Goal: Task Accomplishment & Management: Manage account settings

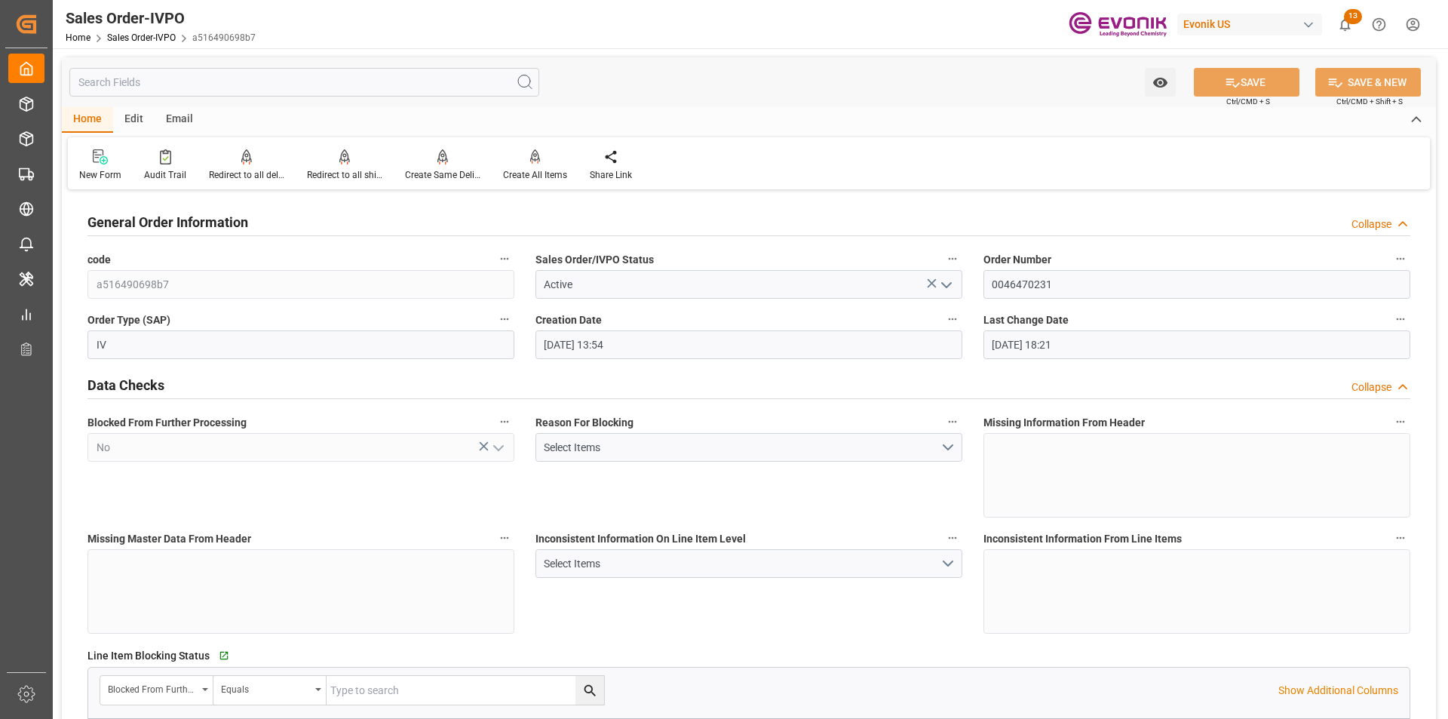
scroll to position [302, 0]
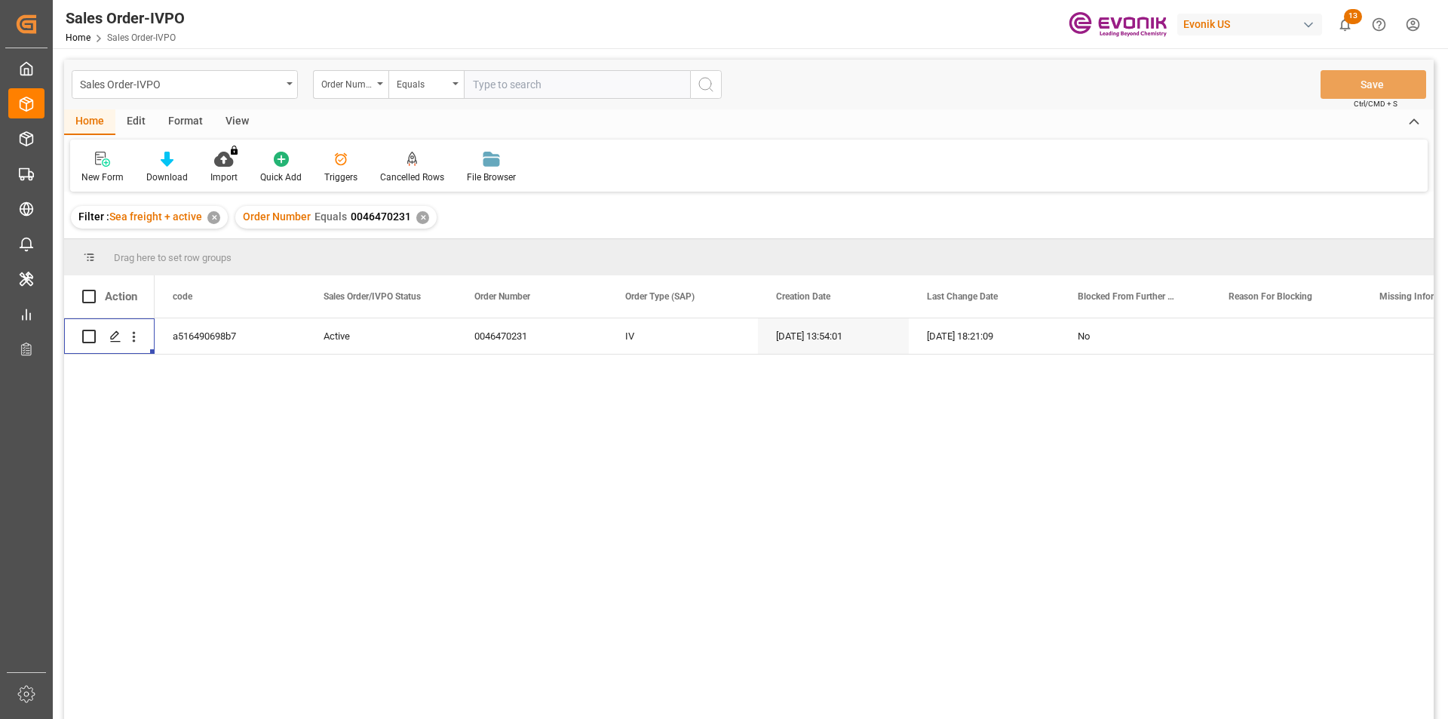
click at [419, 220] on div "✕" at bounding box center [422, 217] width 13 height 13
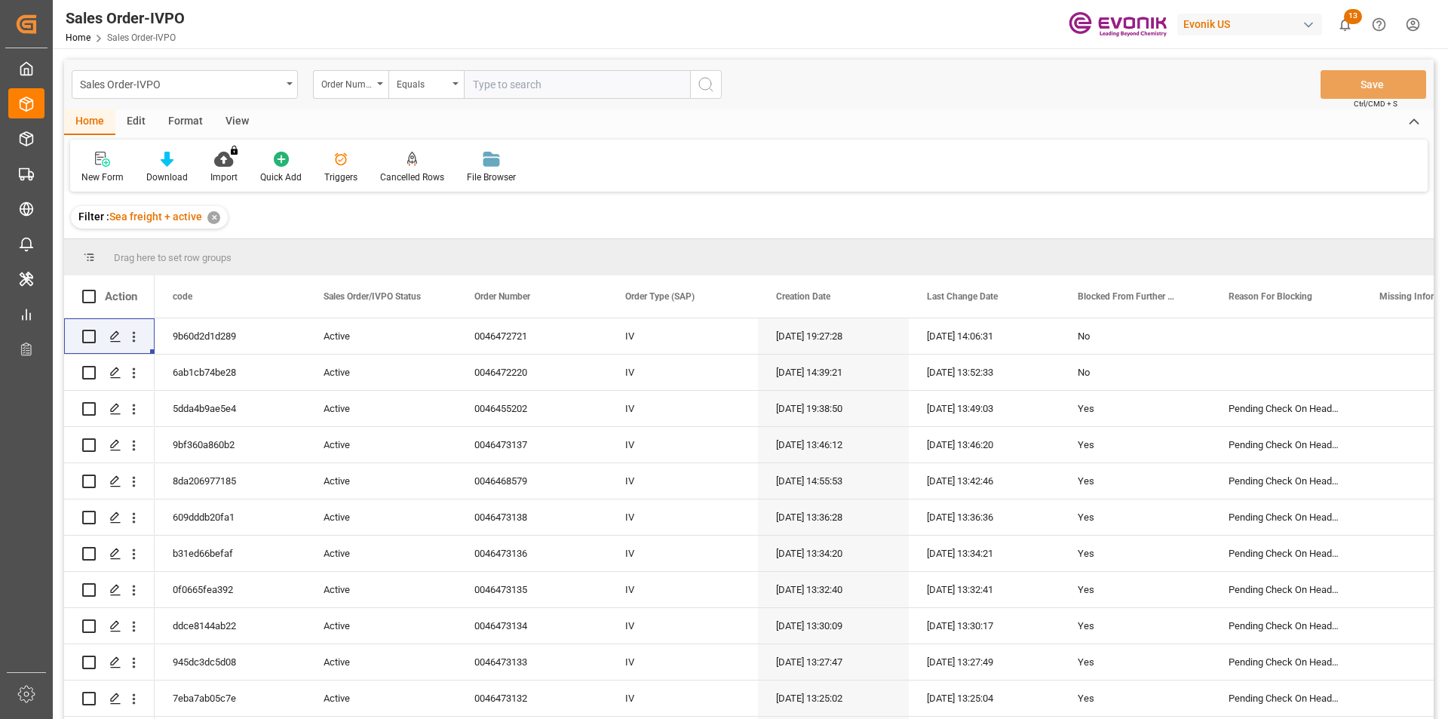
click at [607, 94] on input "text" at bounding box center [577, 84] width 226 height 29
click at [504, 87] on input "text" at bounding box center [577, 84] width 226 height 29
paste input "0046437006"
type input "0046437006"
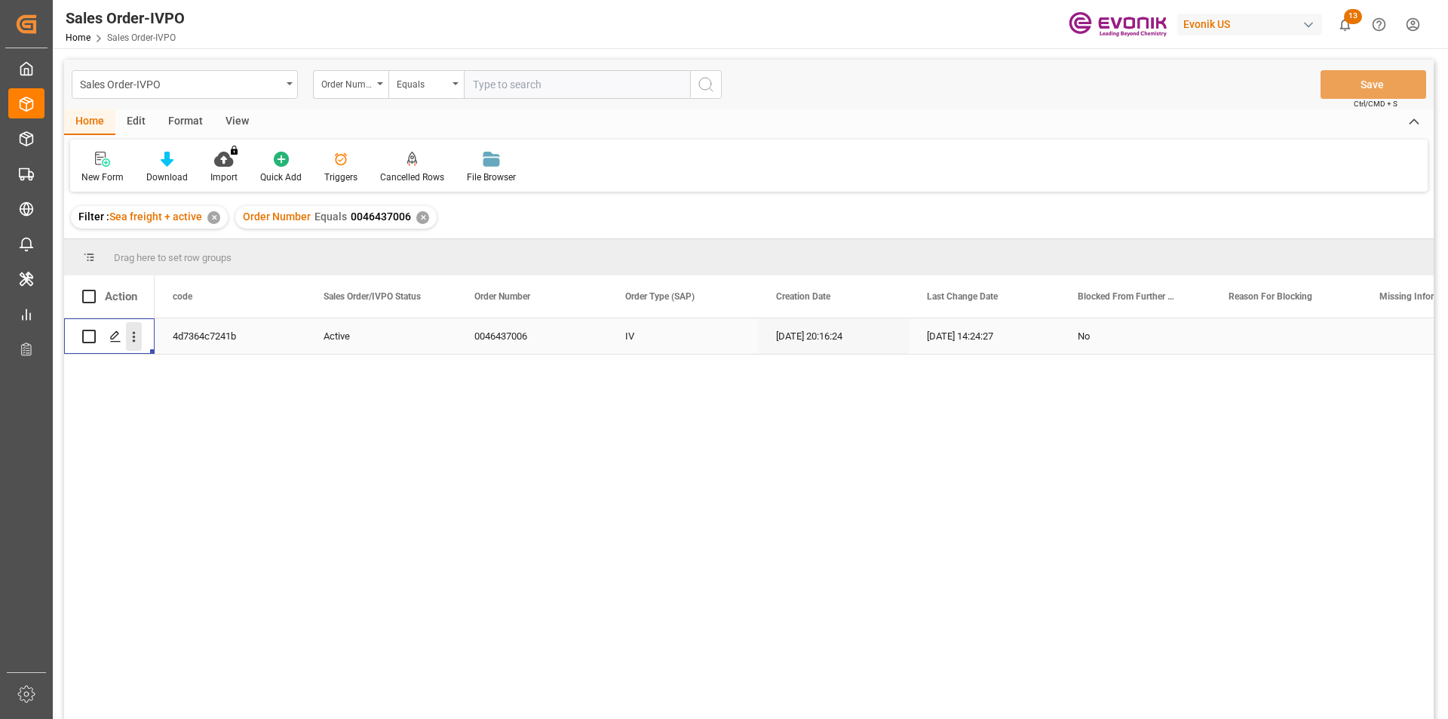
click at [139, 341] on icon "open menu" at bounding box center [134, 337] width 16 height 16
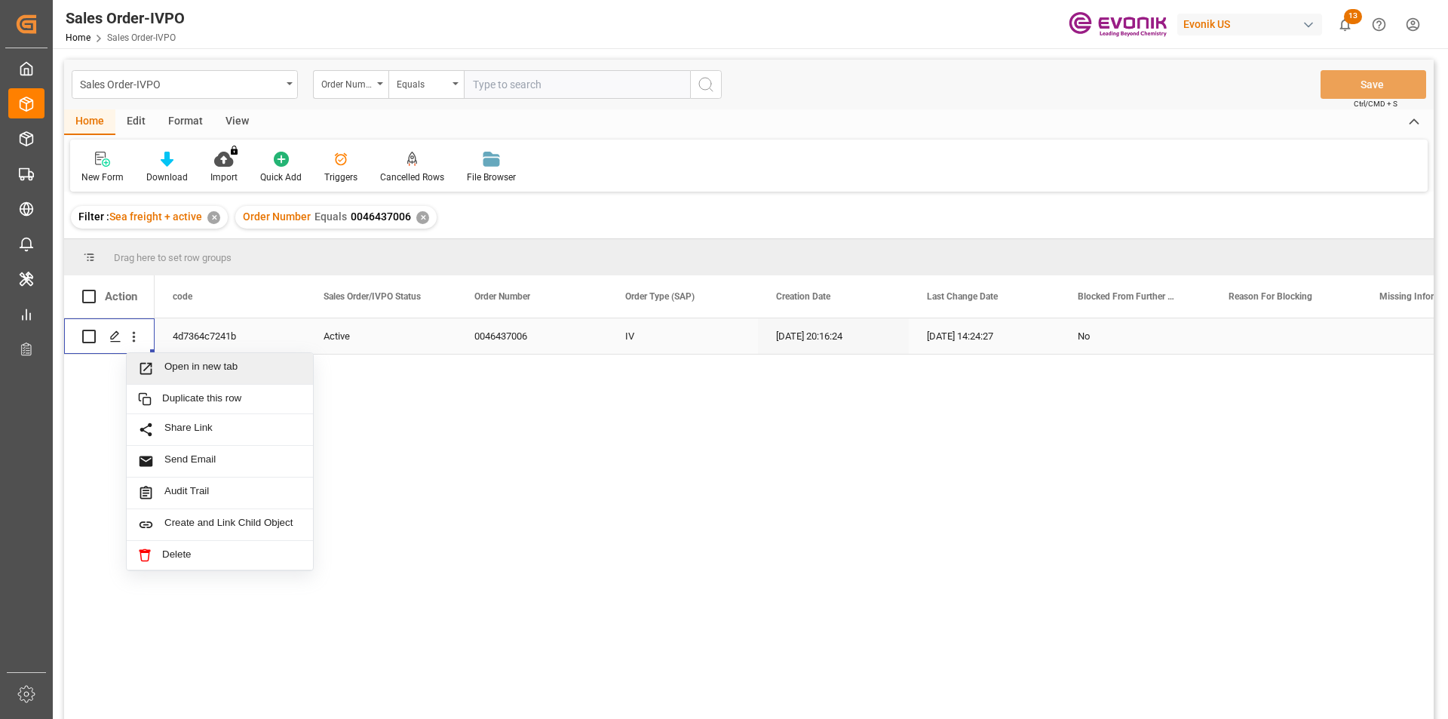
click at [215, 365] on span "Open in new tab" at bounding box center [232, 369] width 137 height 16
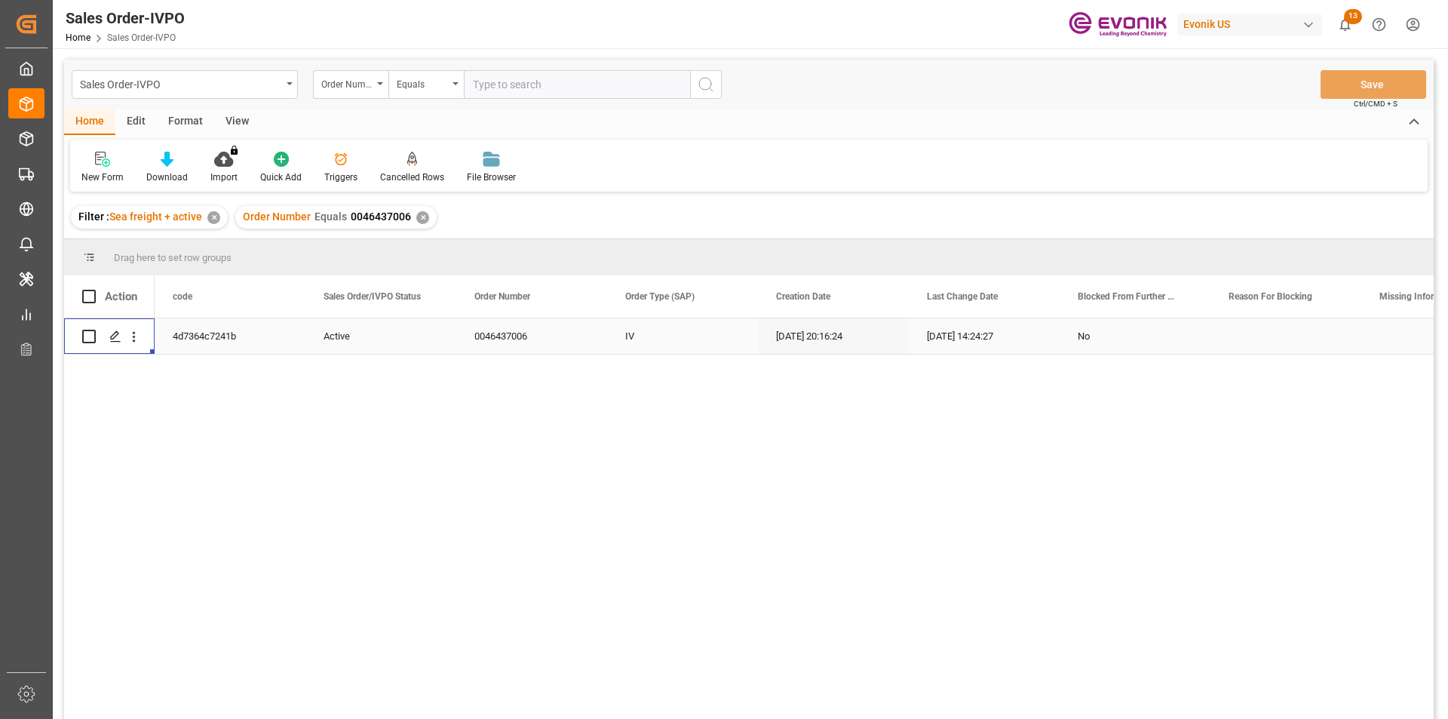
click at [416, 215] on div "✕" at bounding box center [422, 217] width 13 height 13
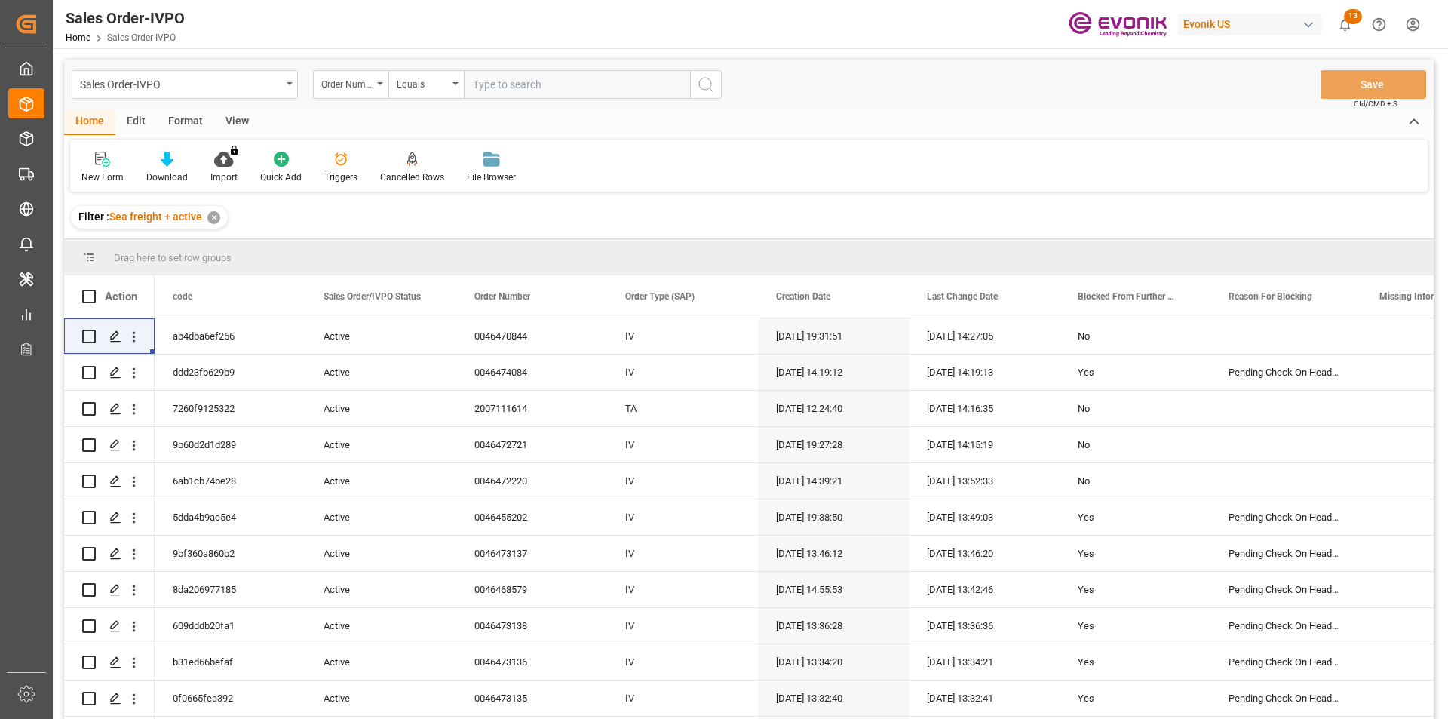
click at [501, 92] on input "text" at bounding box center [577, 84] width 226 height 29
paste input "2007034540"
type input "2007034540"
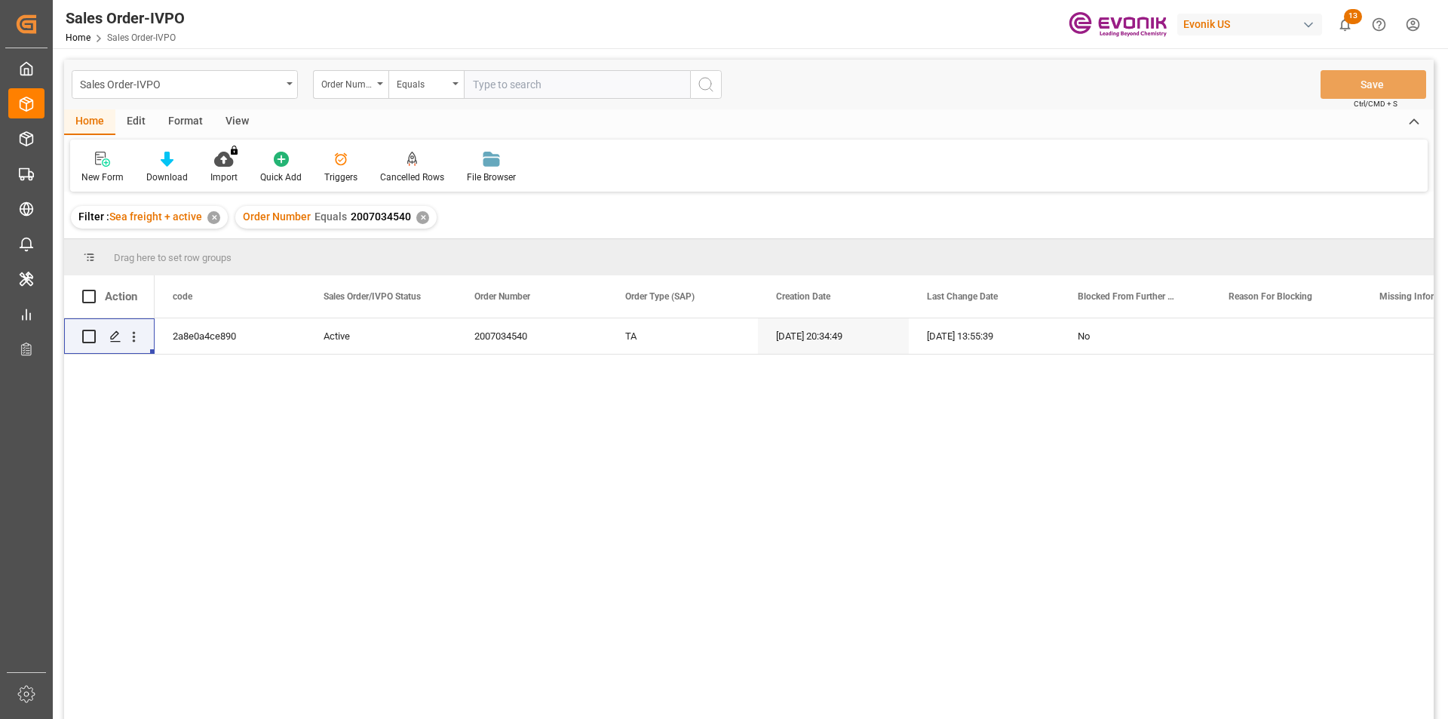
click at [249, 120] on div "View" at bounding box center [237, 122] width 46 height 26
click at [241, 122] on div "View" at bounding box center [237, 122] width 46 height 26
click at [181, 167] on div at bounding box center [170, 159] width 75 height 16
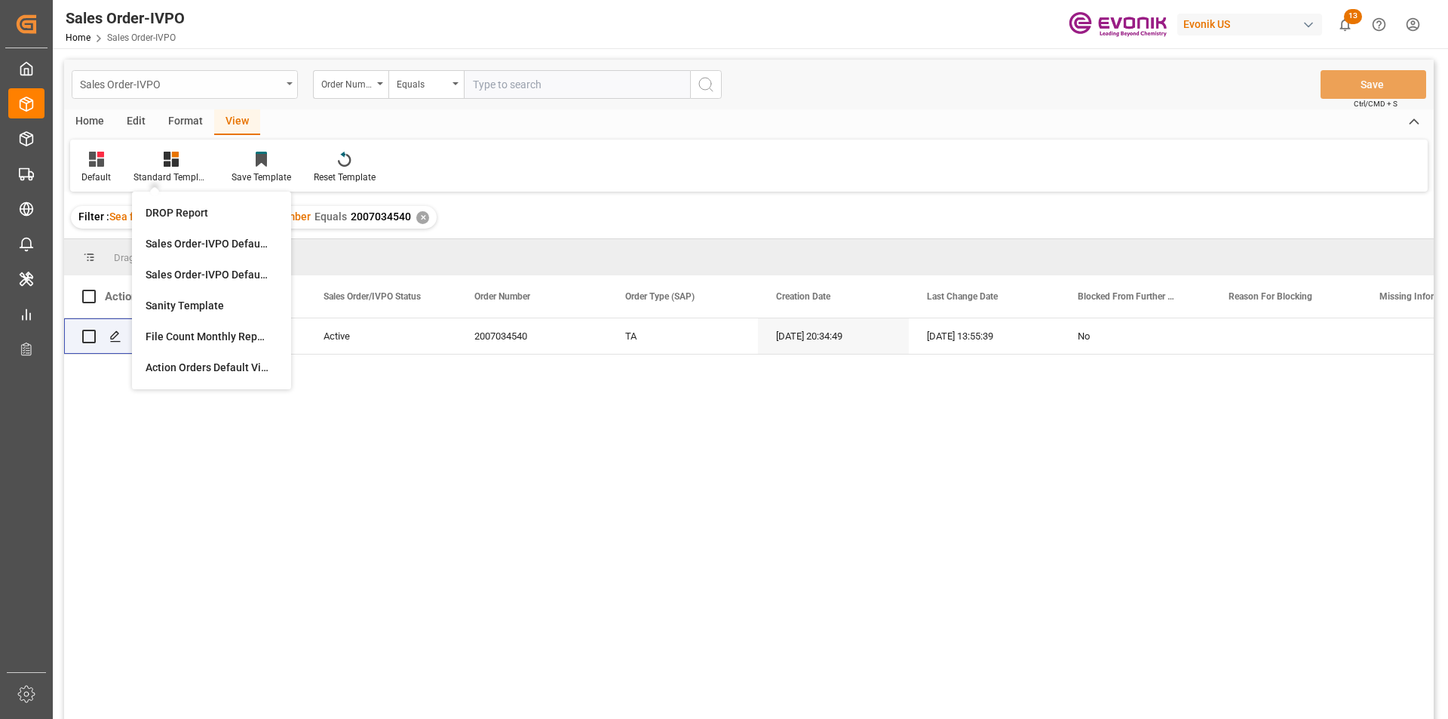
click at [288, 85] on div "Sales Order-IVPO" at bounding box center [185, 84] width 226 height 29
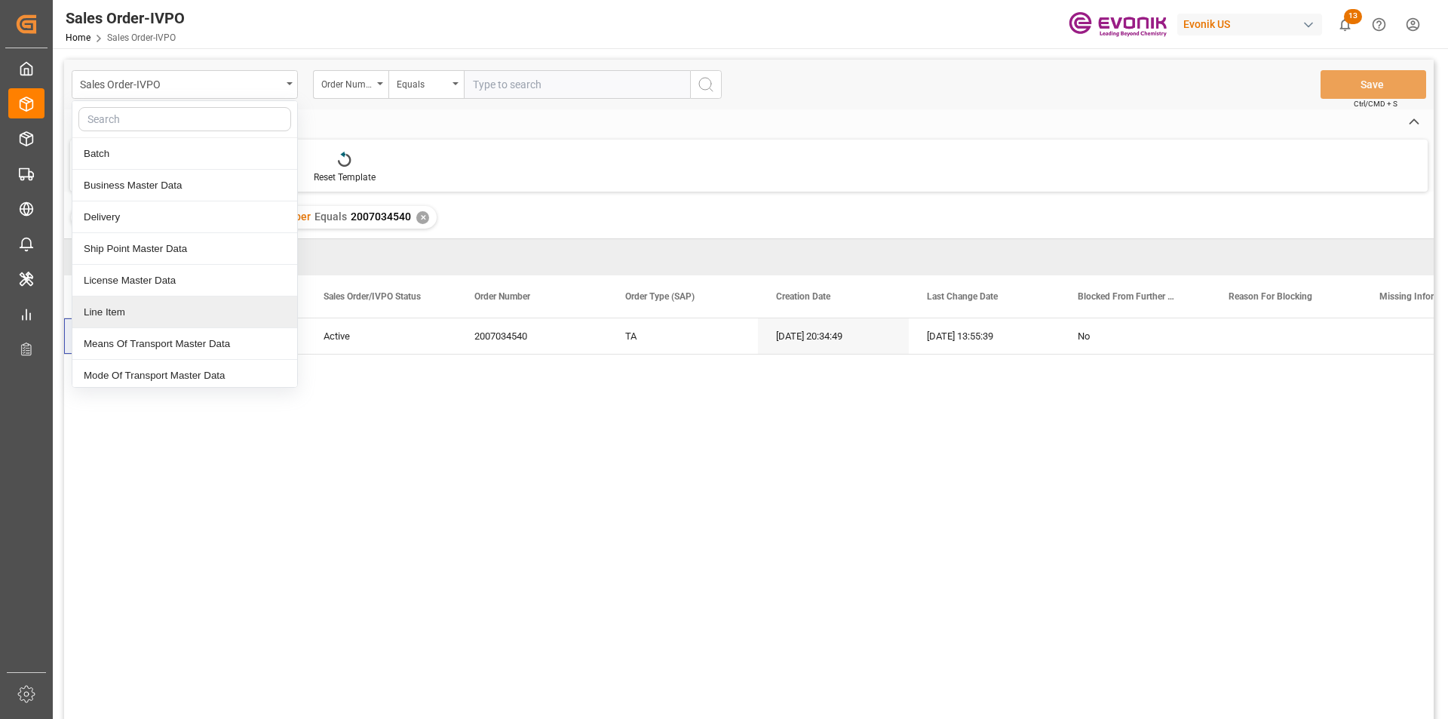
click at [145, 321] on div "Line Item" at bounding box center [184, 312] width 225 height 32
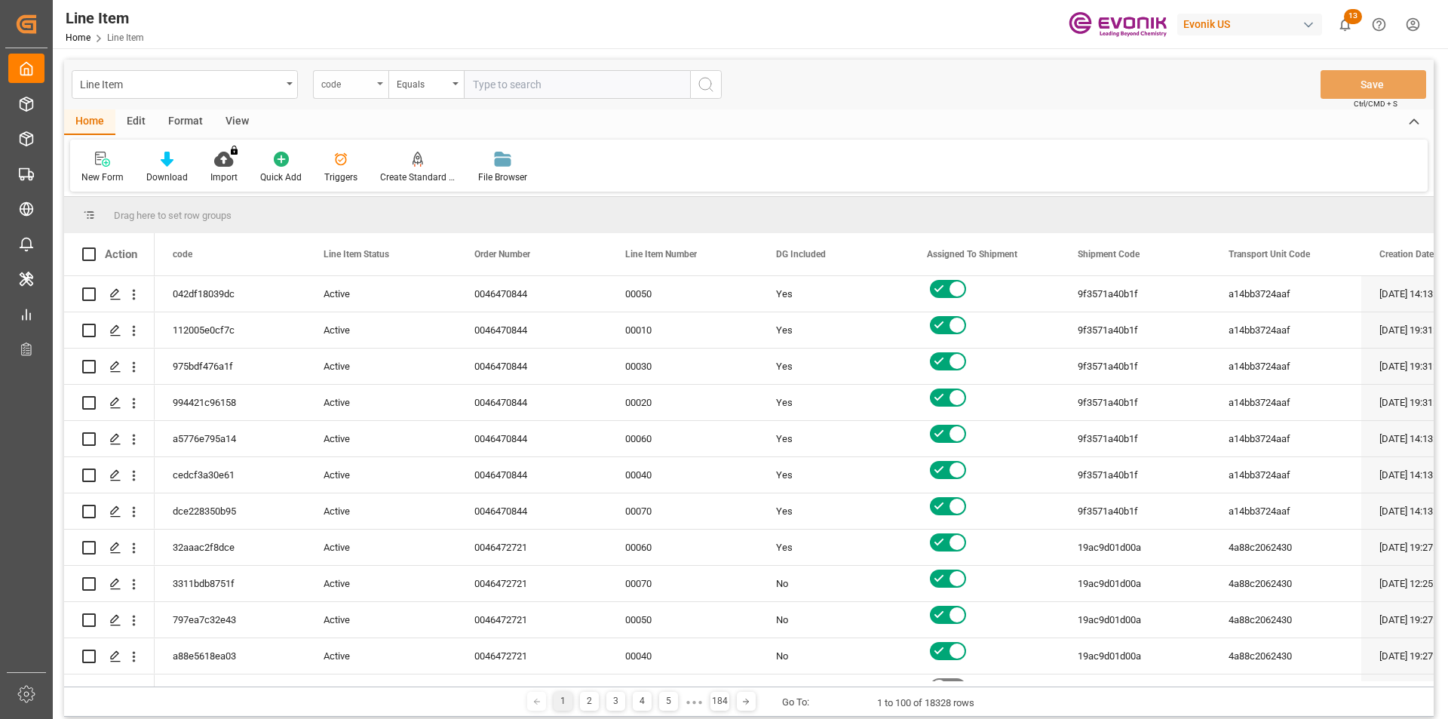
click at [330, 87] on div "code" at bounding box center [346, 82] width 51 height 17
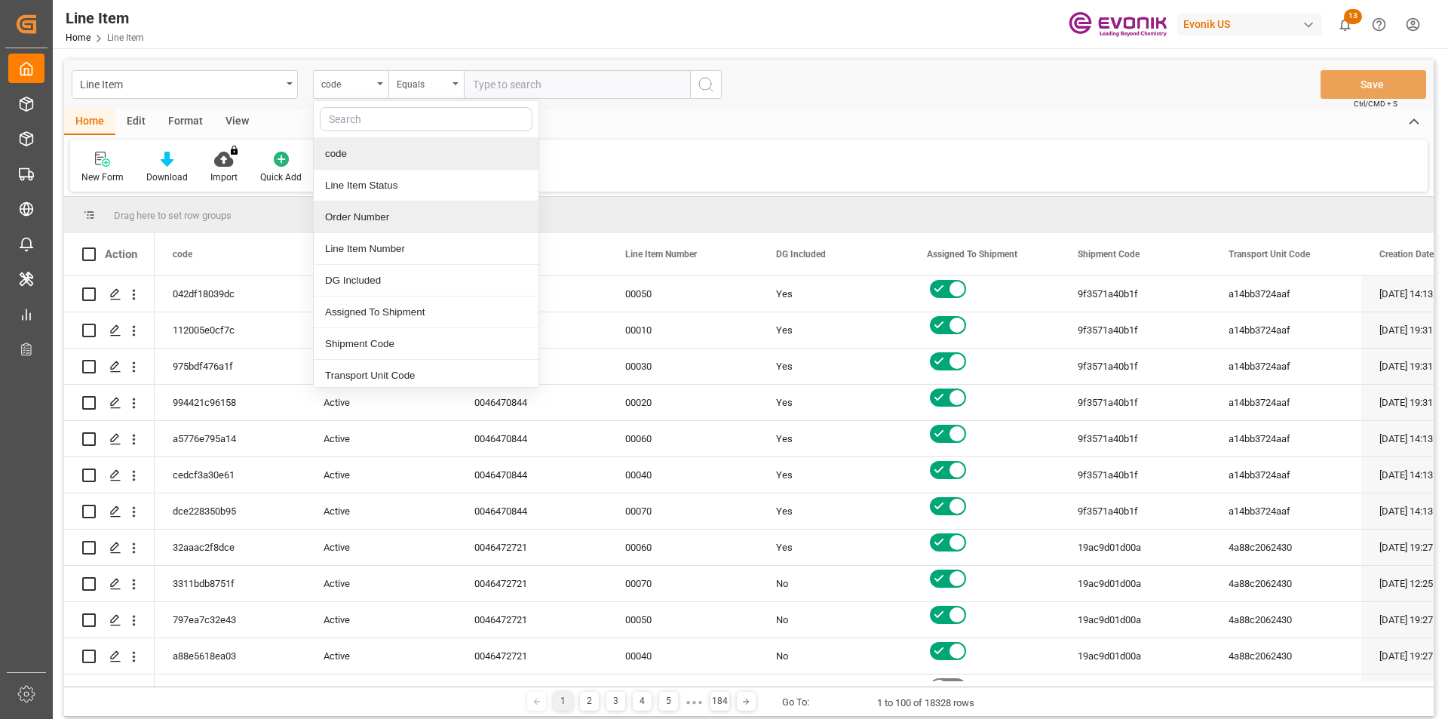
click at [390, 218] on div "Order Number" at bounding box center [426, 217] width 225 height 32
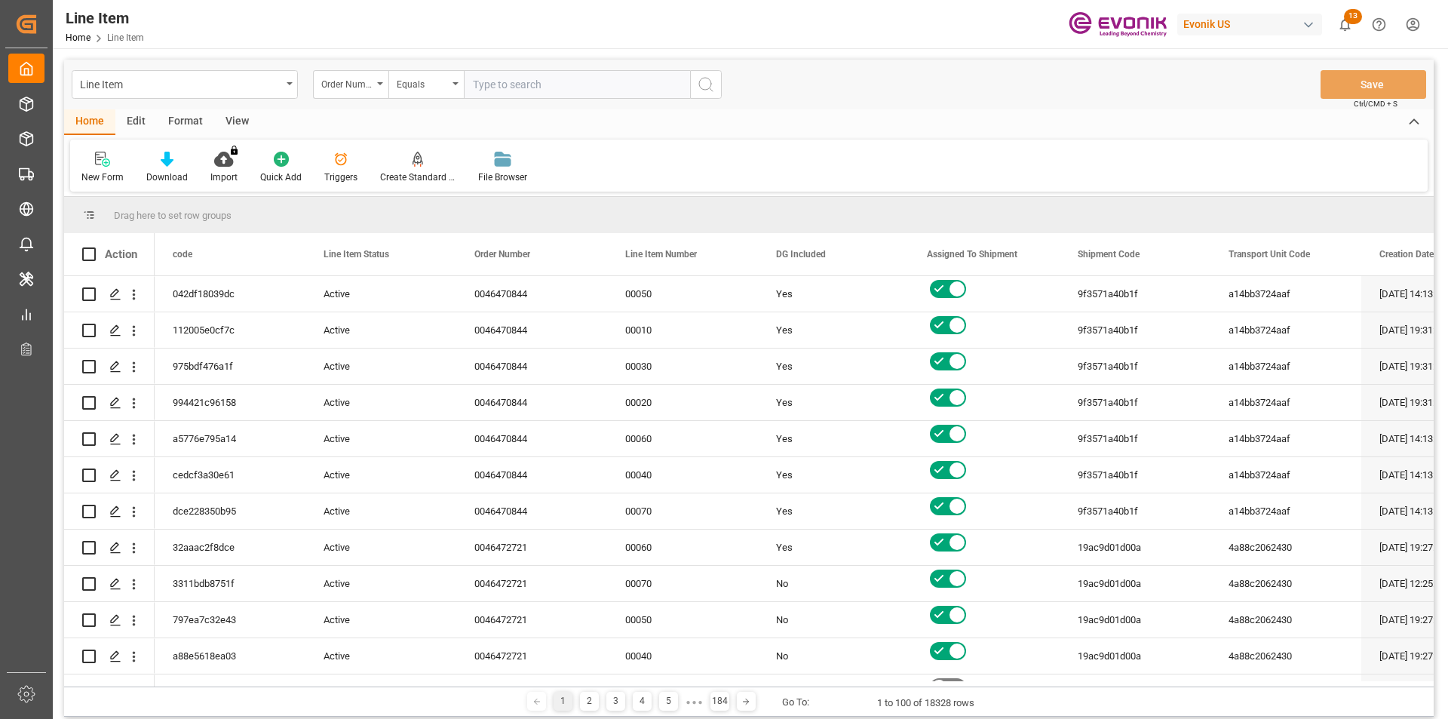
click at [554, 77] on input "text" at bounding box center [577, 84] width 226 height 29
paste input "2007034540"
type input "2007034540"
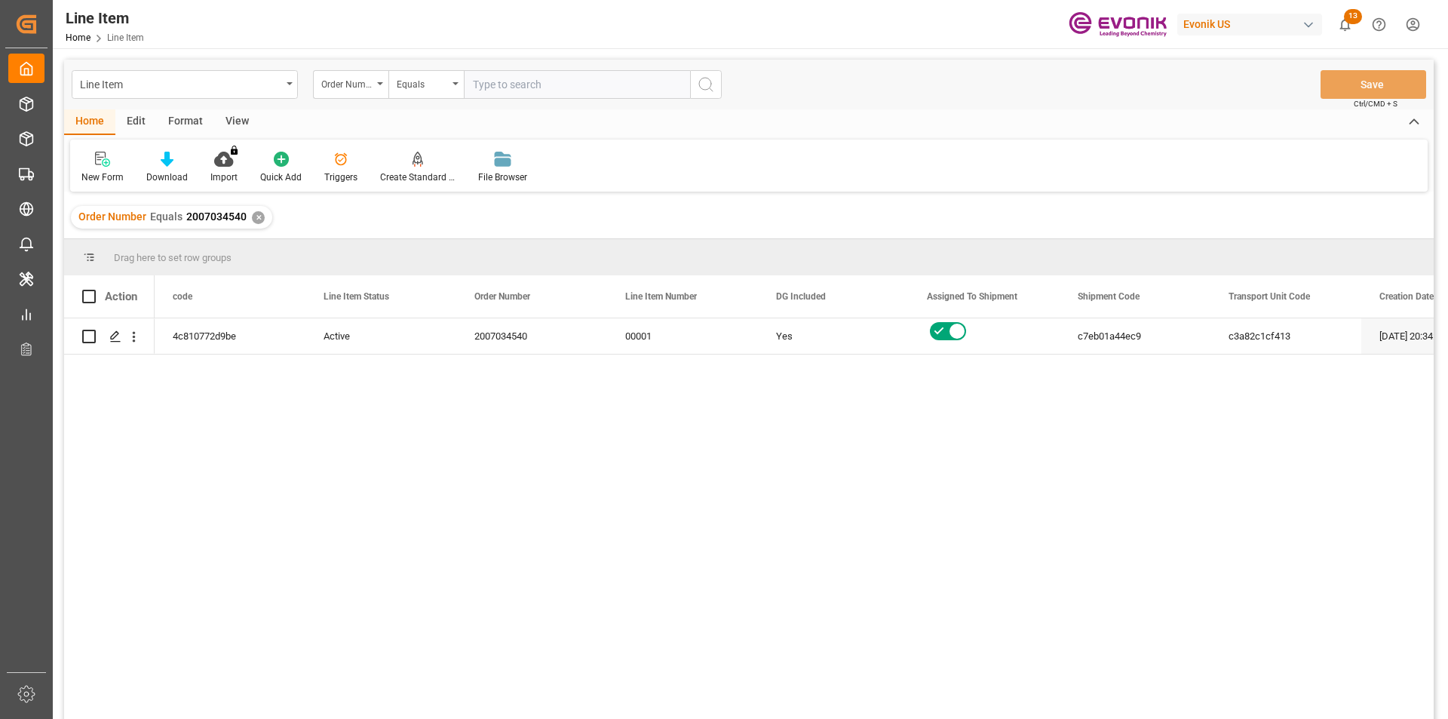
click at [247, 119] on div "View" at bounding box center [237, 122] width 46 height 26
click at [182, 168] on div "Standard Templates" at bounding box center [171, 167] width 98 height 33
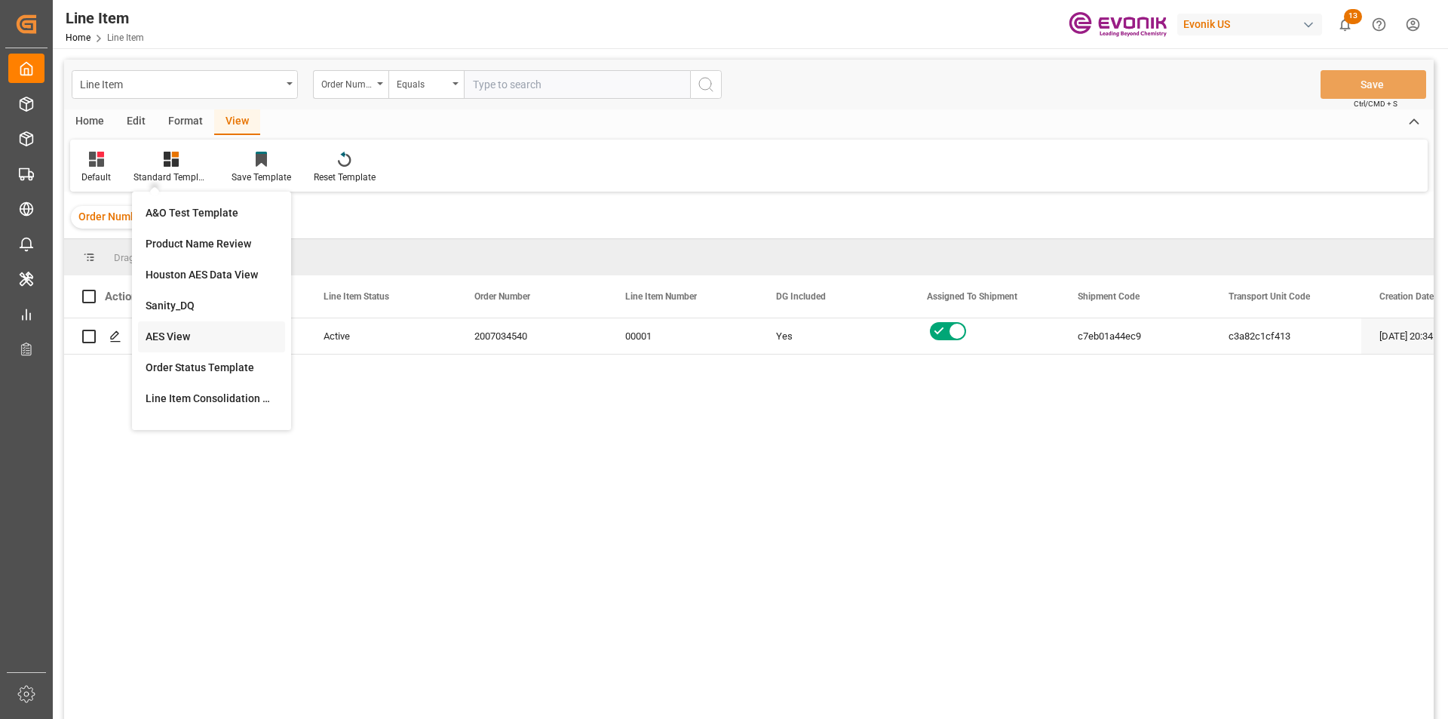
click at [179, 341] on div "AES View" at bounding box center [212, 337] width 132 height 16
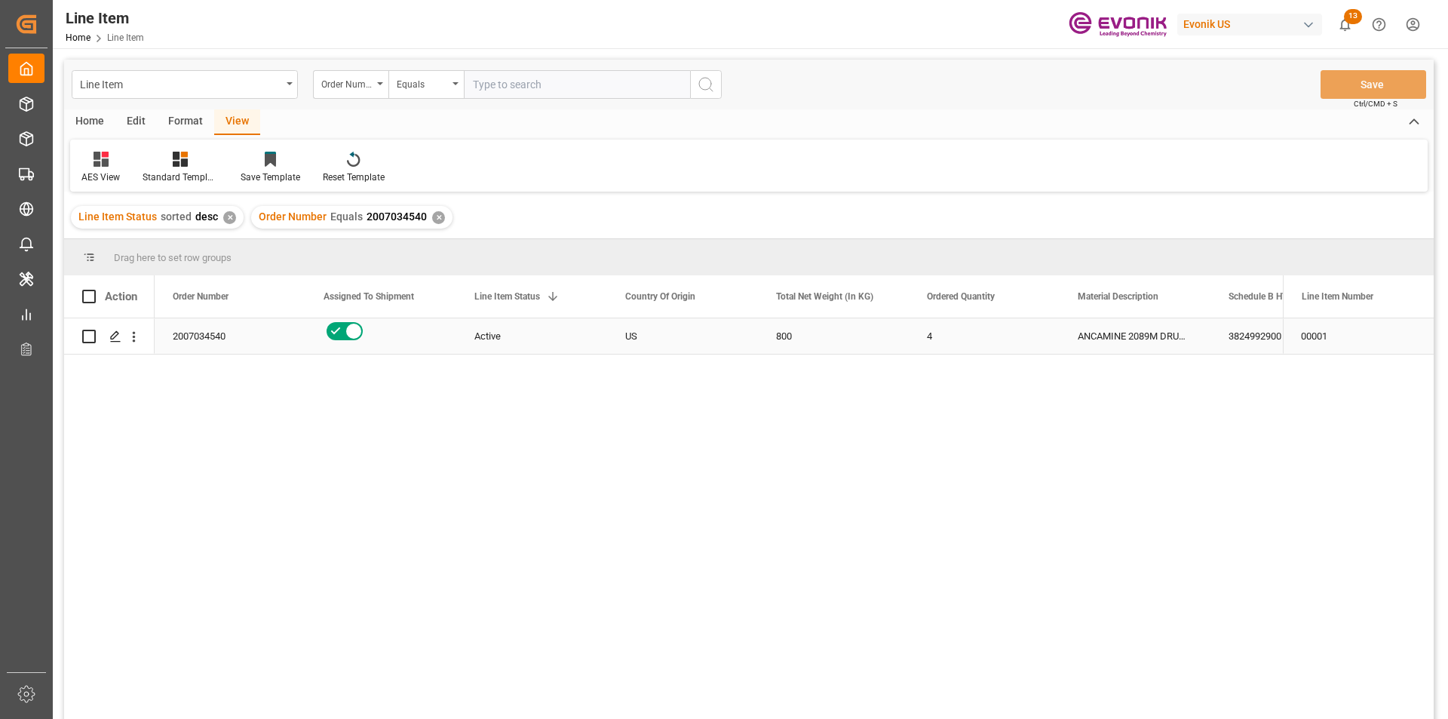
click at [159, 339] on div "2007034540" at bounding box center [230, 335] width 151 height 35
click at [555, 330] on div "Active" at bounding box center [531, 336] width 115 height 35
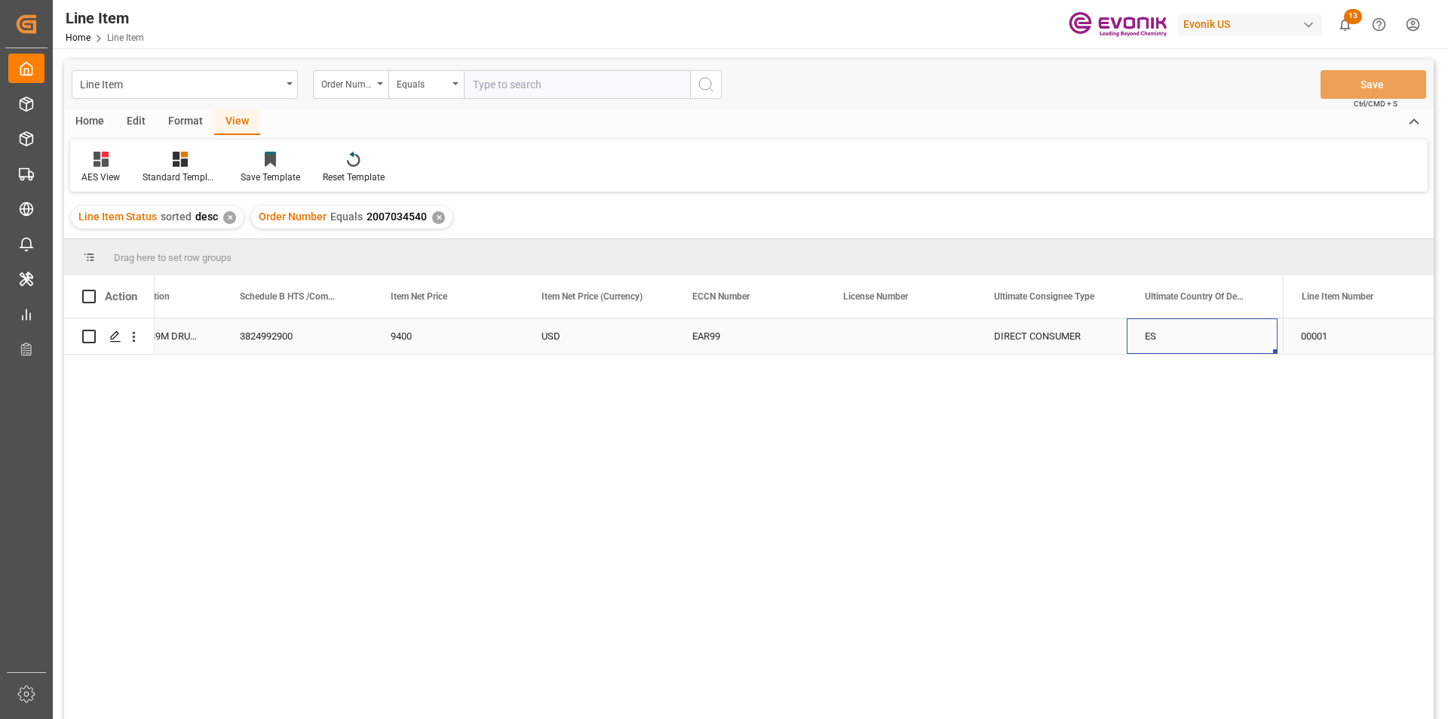
scroll to position [0, 1140]
click at [422, 335] on div "USD" at bounding box center [448, 335] width 151 height 35
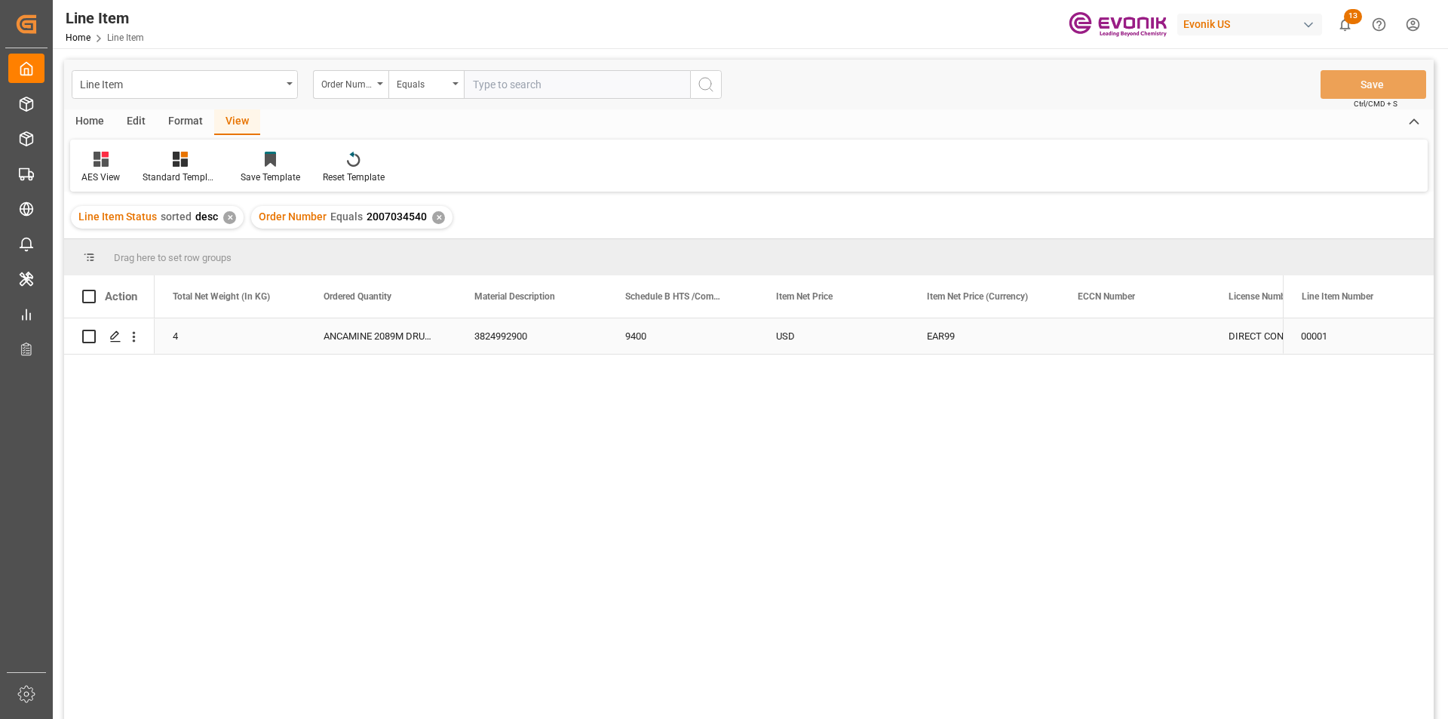
scroll to position [0, 603]
click at [684, 324] on div "3824992900" at bounding box center [682, 335] width 151 height 35
click at [432, 220] on div "✕" at bounding box center [438, 217] width 13 height 13
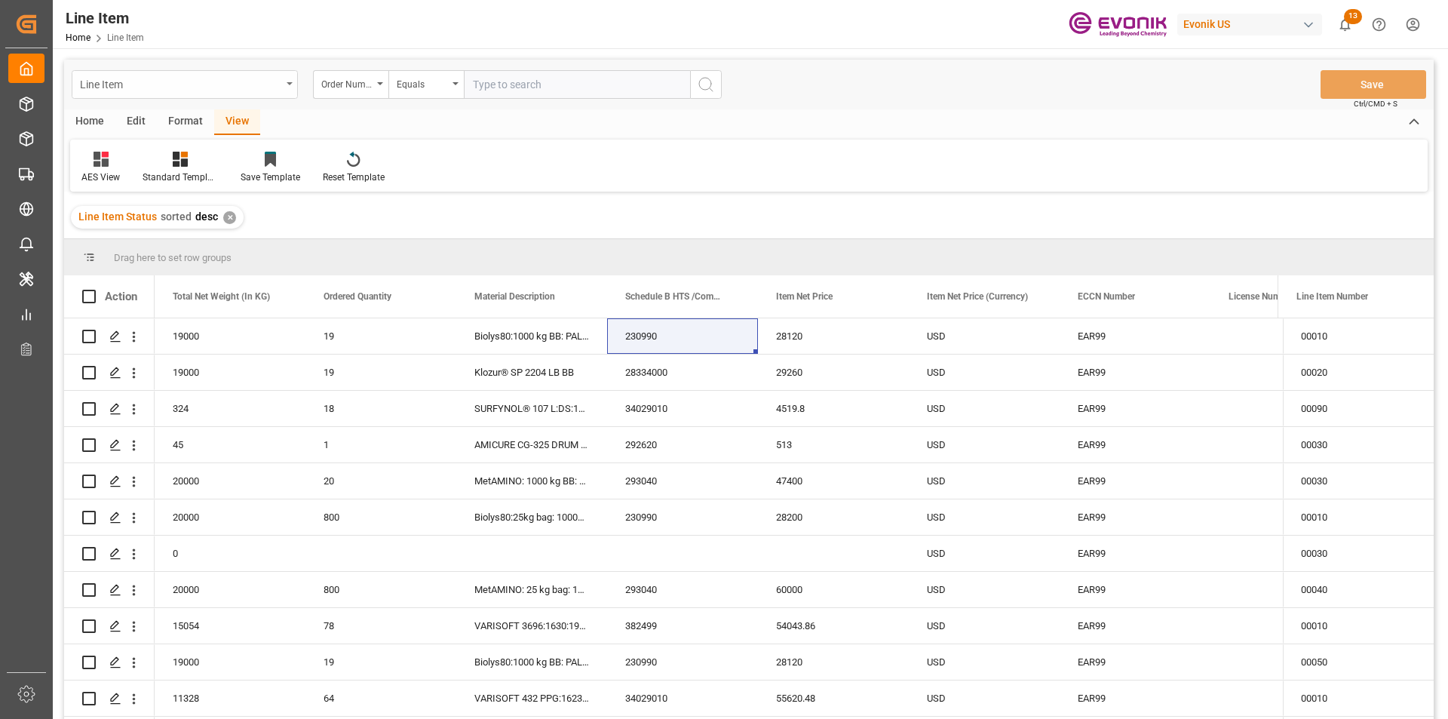
click at [281, 81] on div "Line Item" at bounding box center [185, 84] width 226 height 29
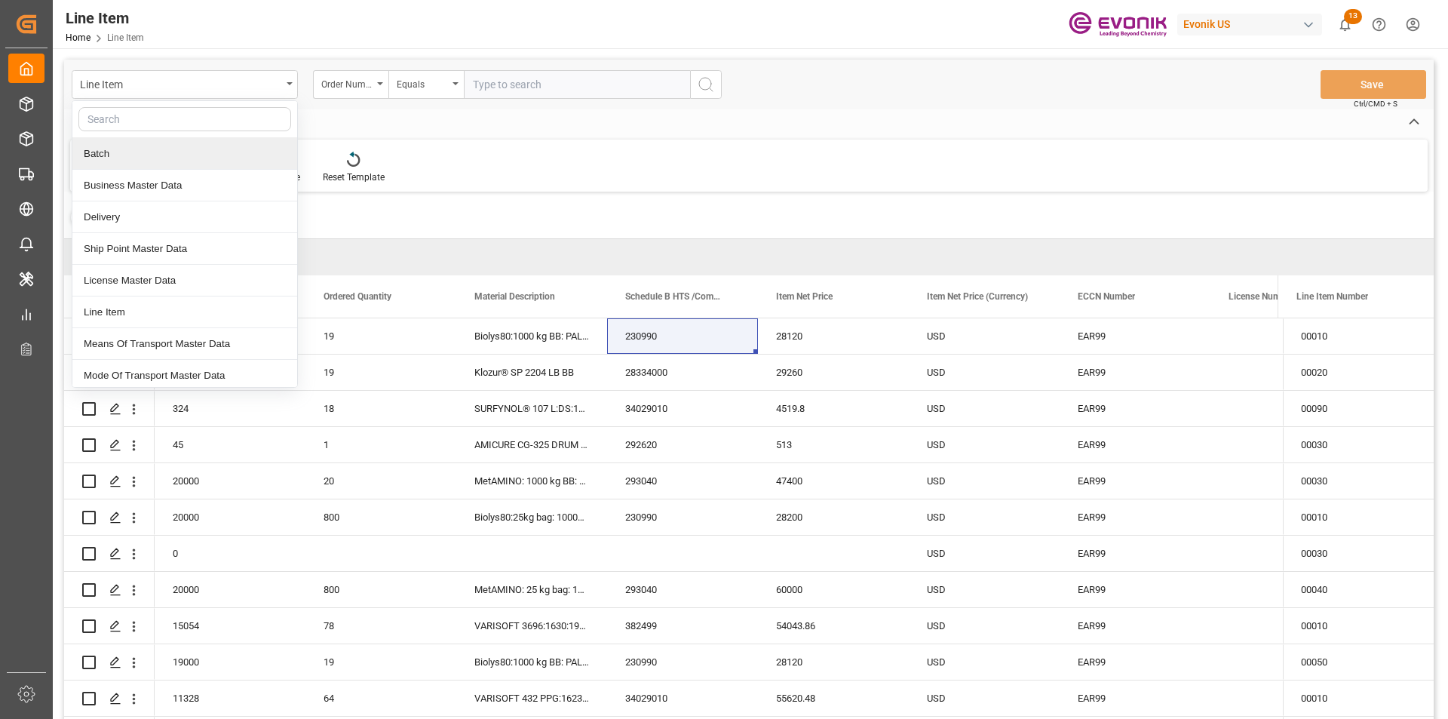
click at [120, 125] on input "text" at bounding box center [184, 119] width 213 height 24
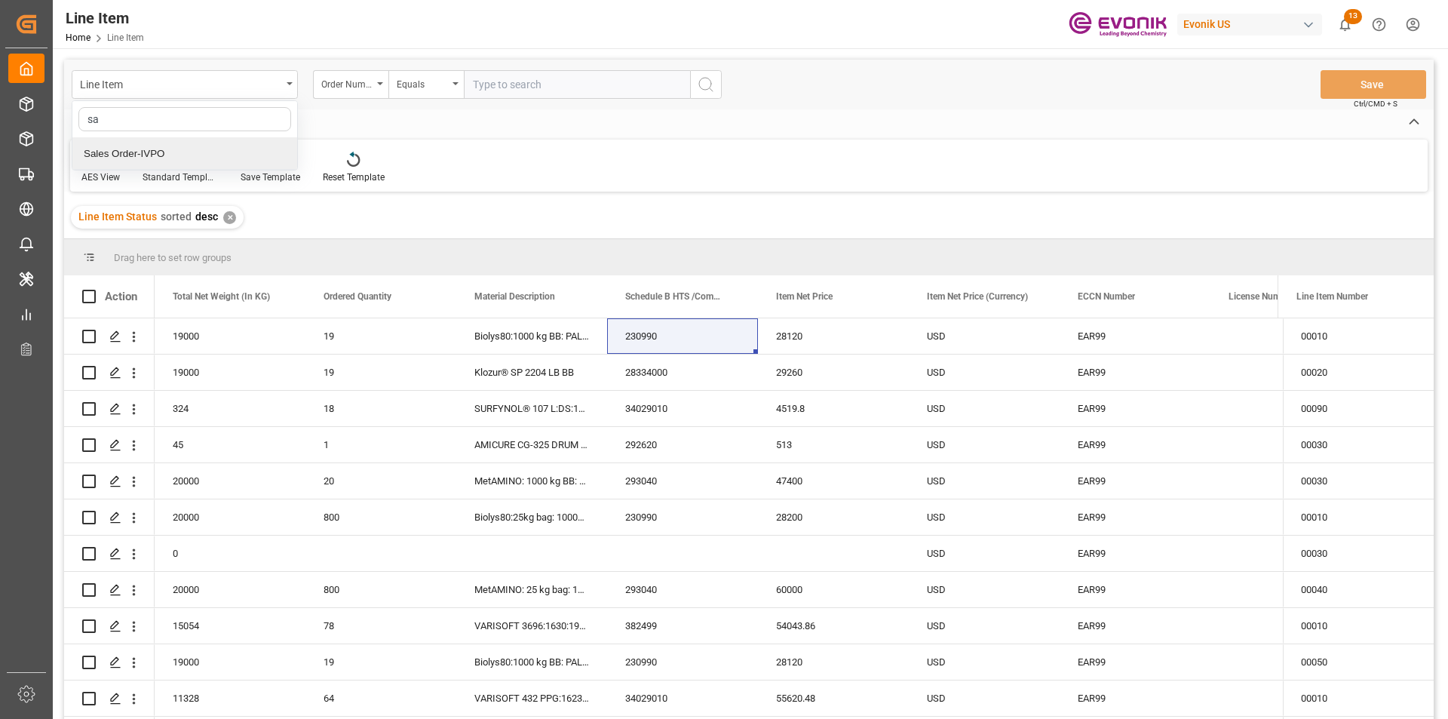
type input "sal"
click at [152, 158] on div "Sales Order-IVPO" at bounding box center [184, 154] width 225 height 32
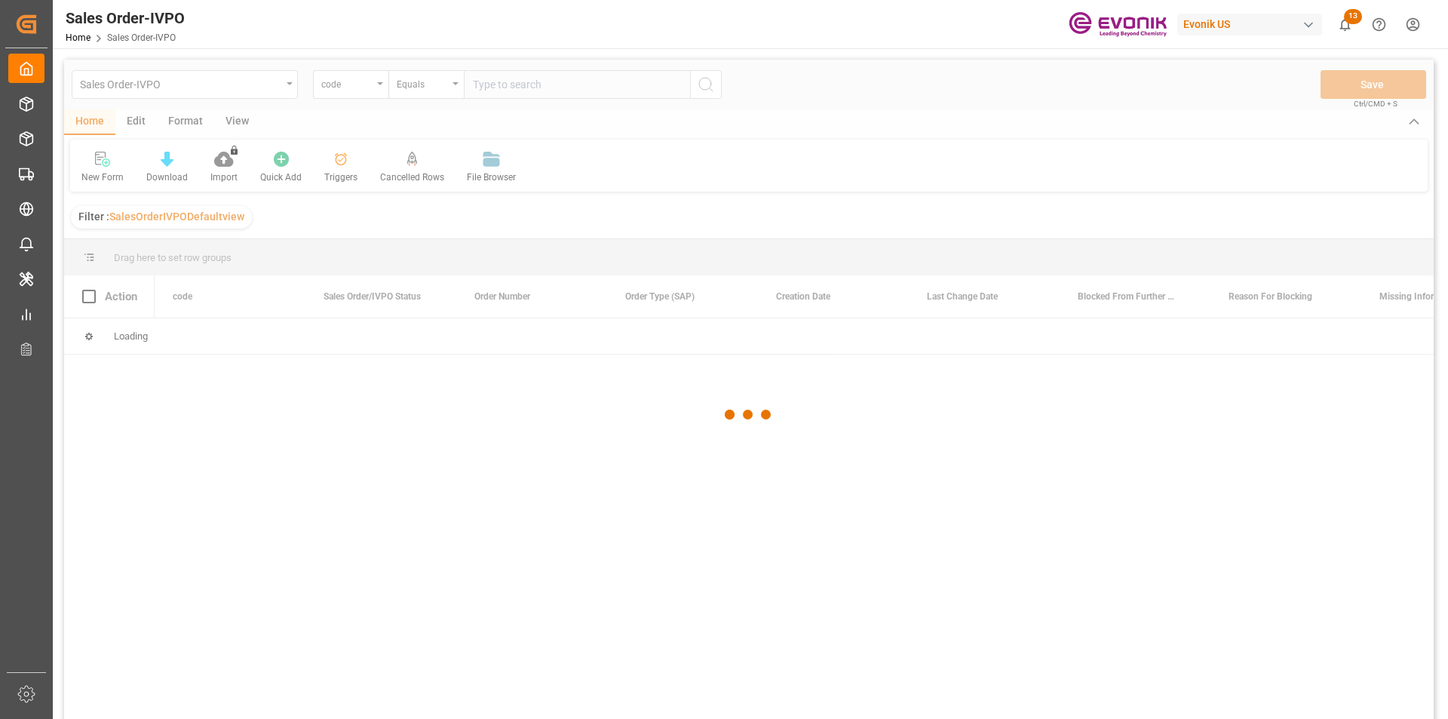
click at [557, 82] on div at bounding box center [749, 415] width 1370 height 710
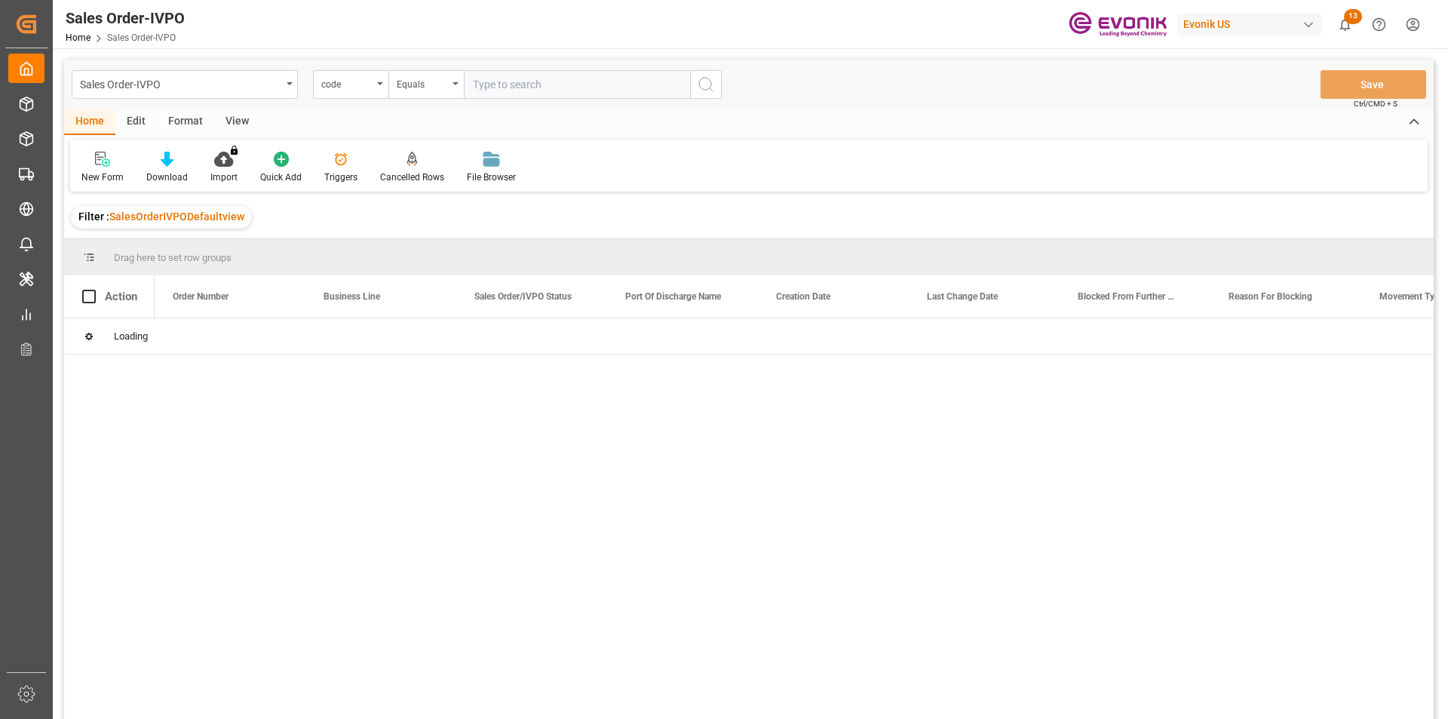
click at [557, 82] on input "text" at bounding box center [577, 84] width 226 height 29
paste input "0046467175"
type input "0046467175"
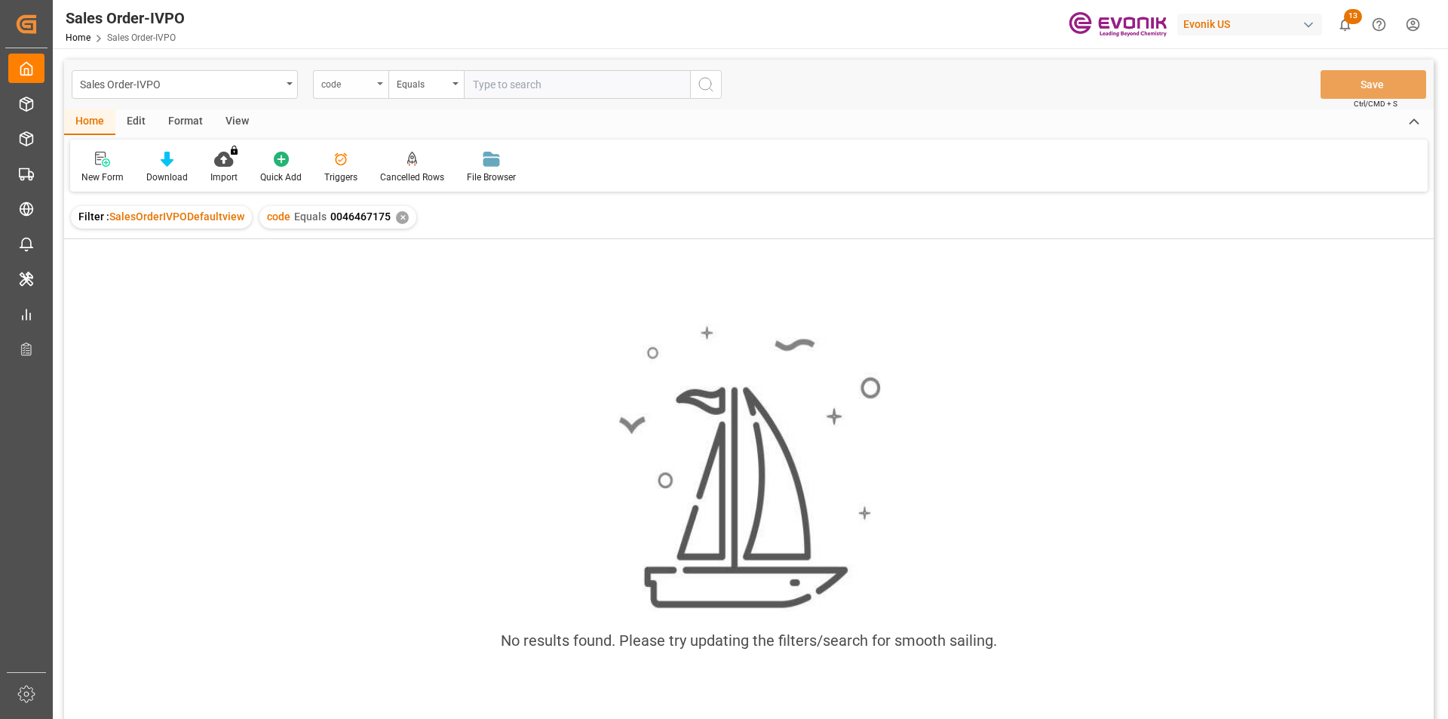
click at [365, 94] on div "code" at bounding box center [350, 84] width 75 height 29
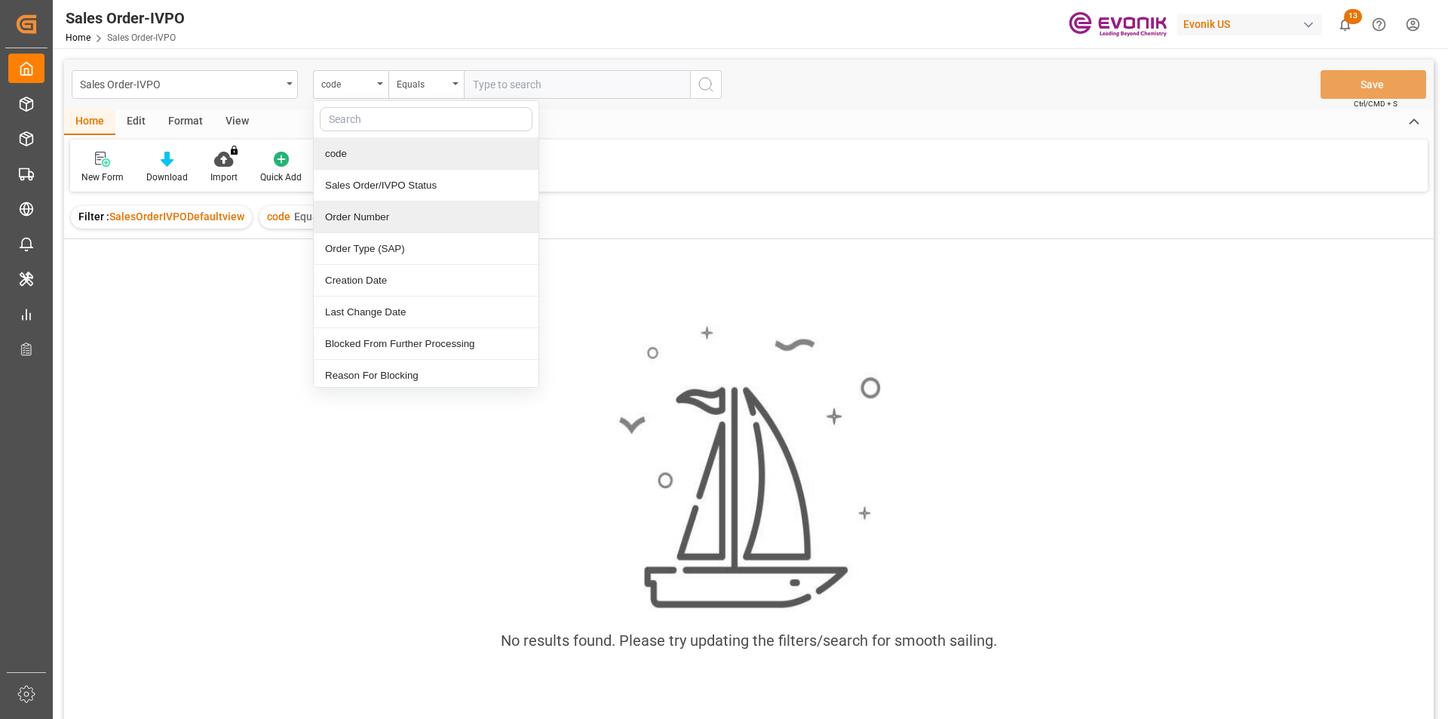
click at [366, 226] on div "Order Number" at bounding box center [426, 217] width 225 height 32
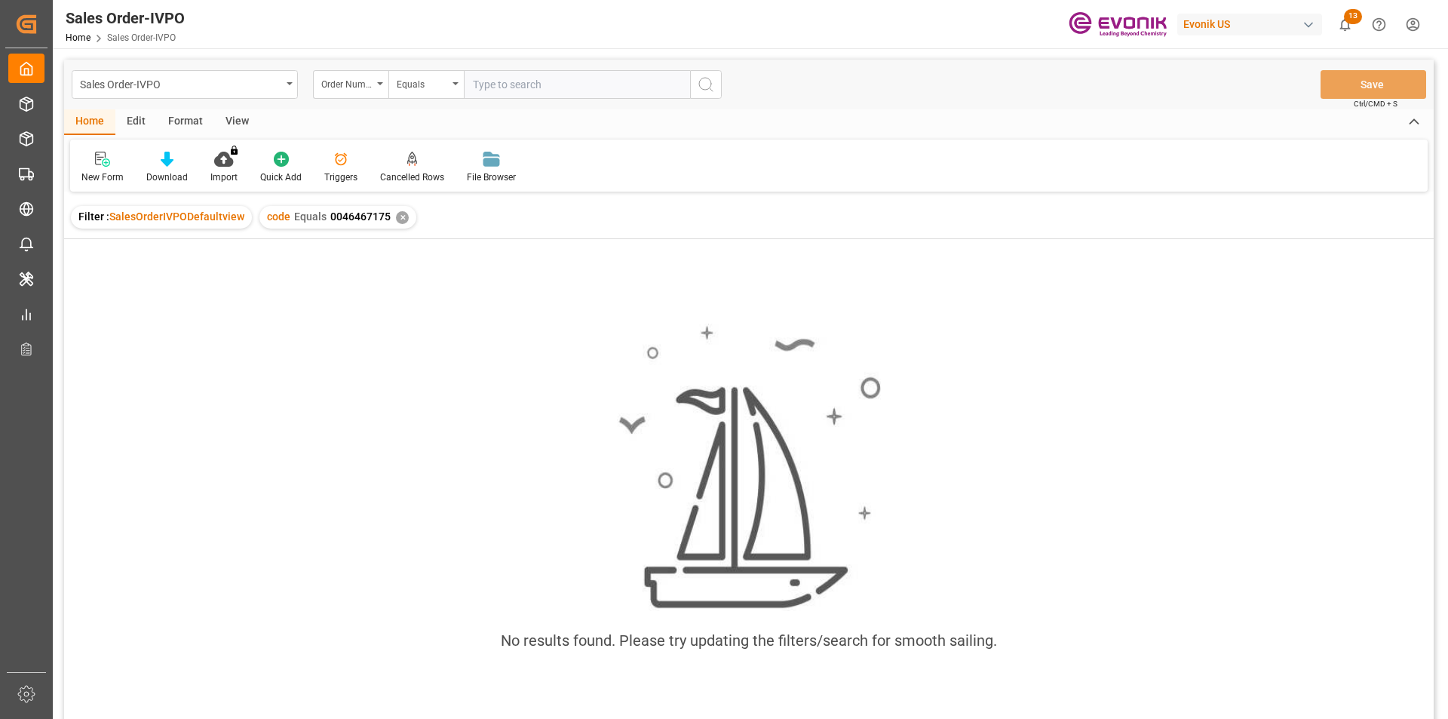
click at [508, 91] on input "text" at bounding box center [577, 84] width 226 height 29
paste input "0046467175"
type input "0046467175"
click at [396, 219] on div "✕" at bounding box center [402, 217] width 13 height 13
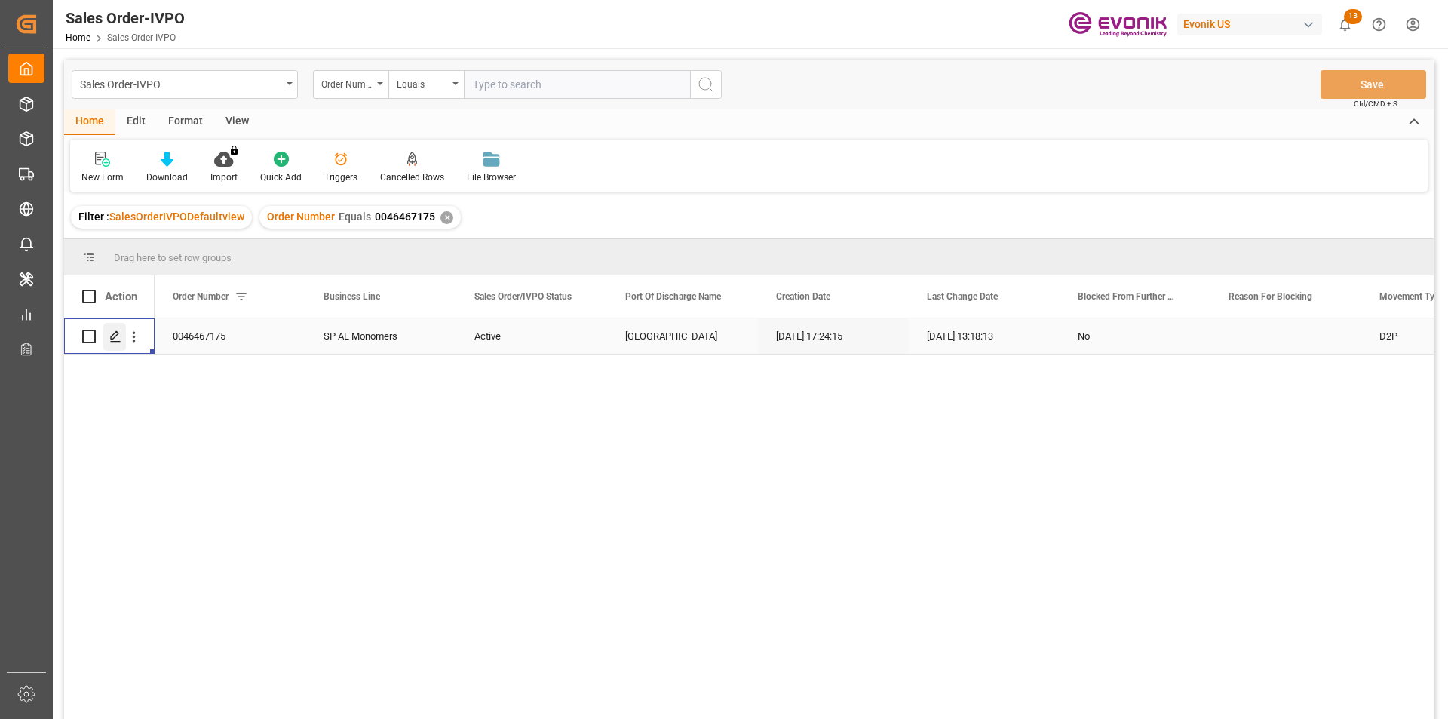
click at [120, 336] on icon "Press SPACE to select this row." at bounding box center [115, 336] width 12 height 12
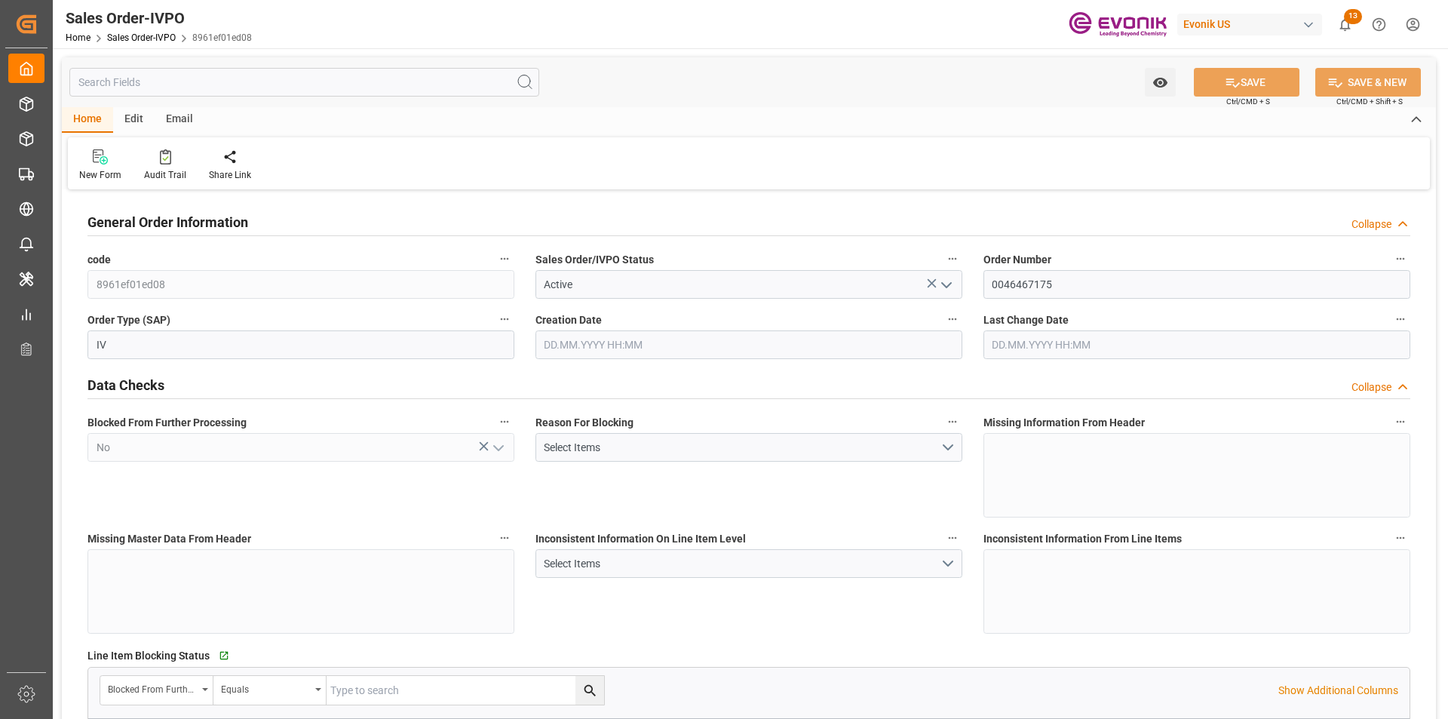
type input "NLRTM"
type input "0"
type input "1"
type input "2"
type input "17252"
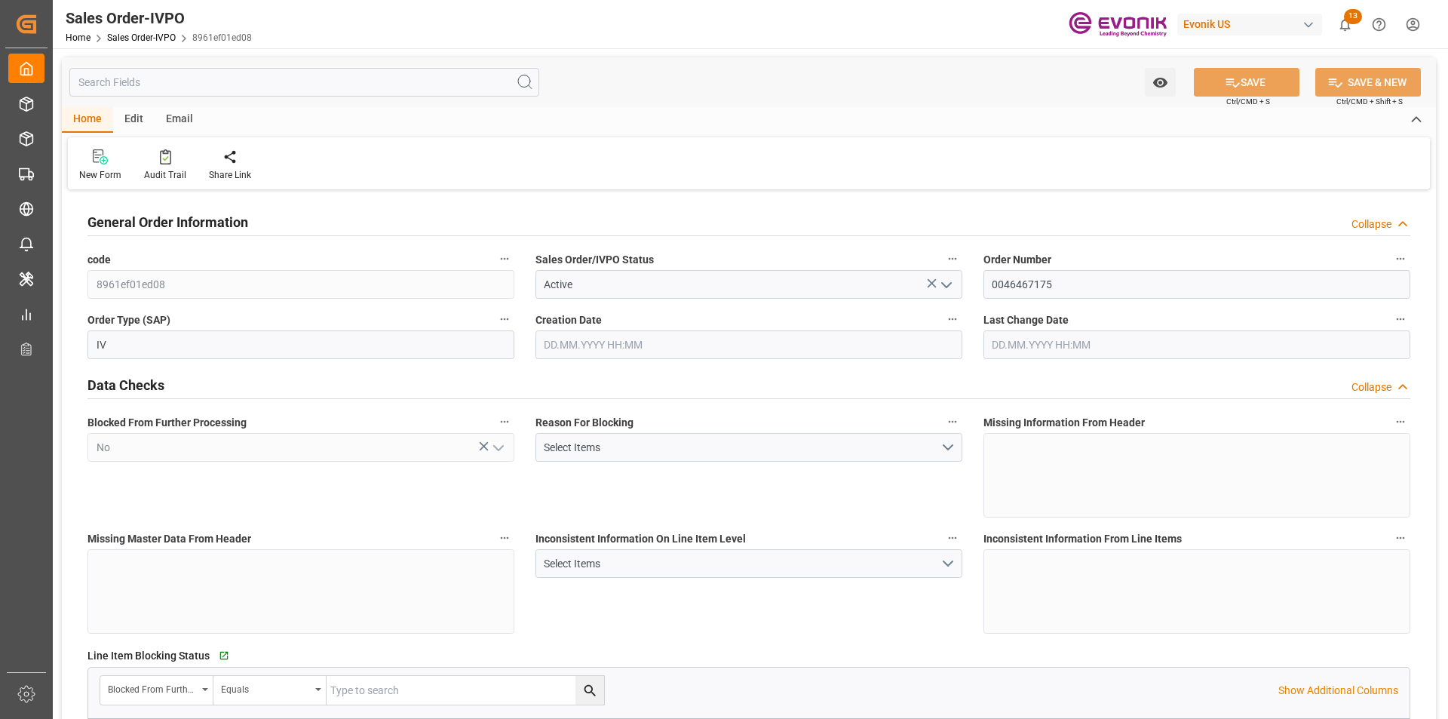
type input "0"
type input "17000"
type input "30"
type input "06.08.2025 17:24"
type input "10.09.2025 13:18"
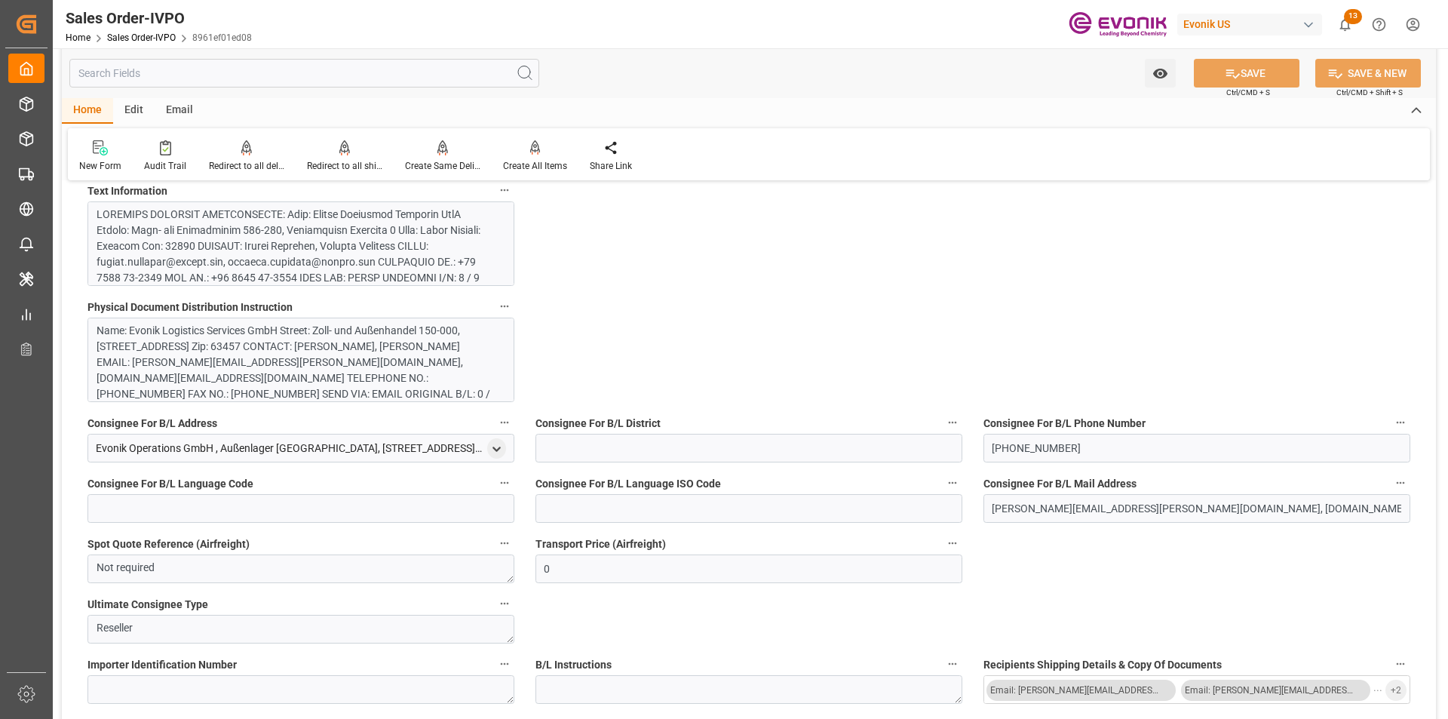
scroll to position [1433, 0]
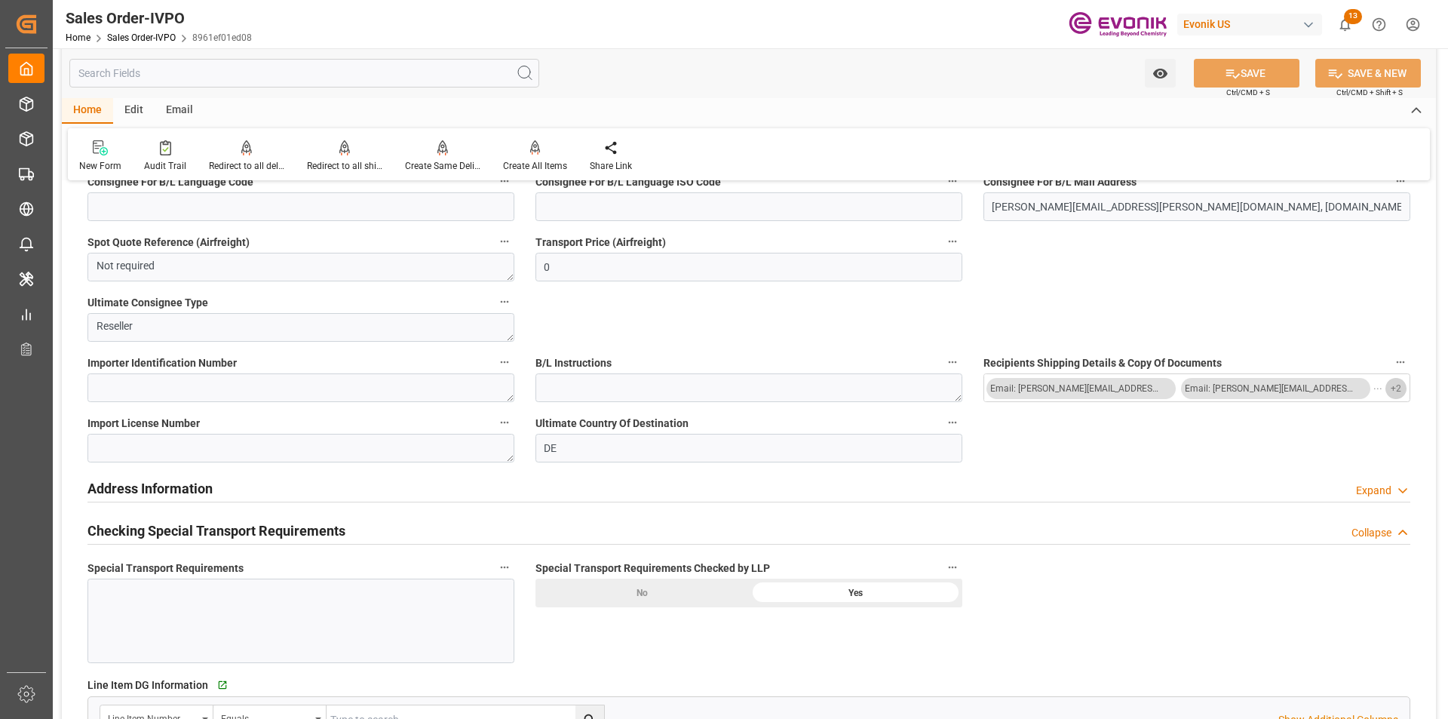
click at [1388, 390] on button "+ 2" at bounding box center [1396, 388] width 21 height 21
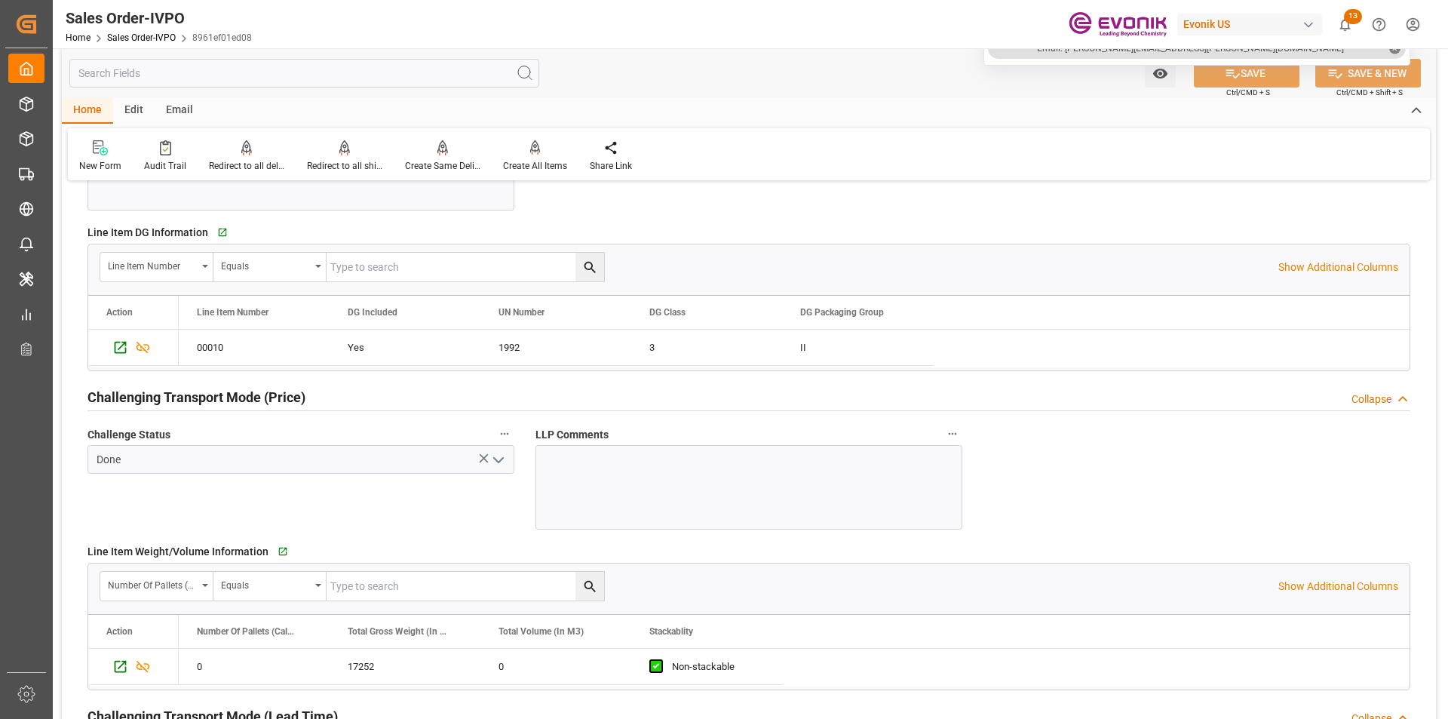
scroll to position [1508, 0]
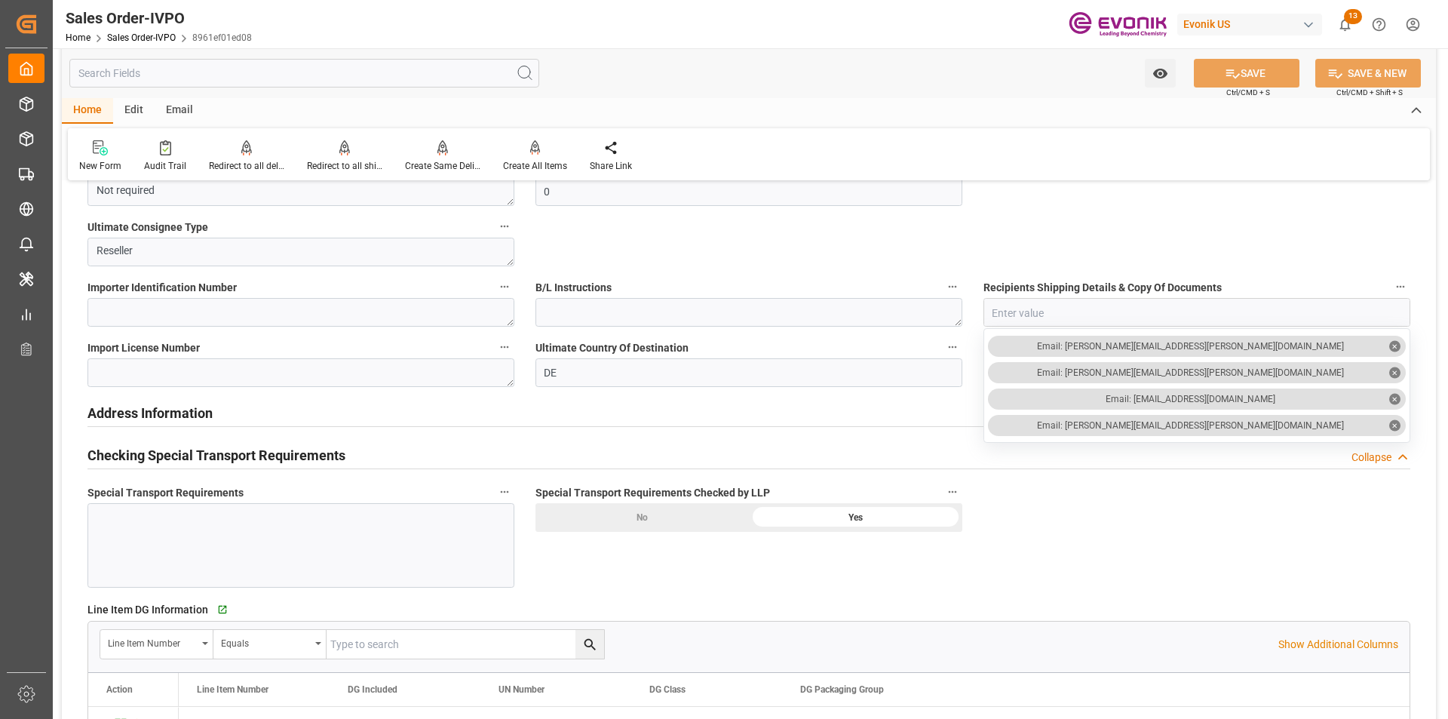
click at [228, 71] on input "text" at bounding box center [304, 73] width 470 height 29
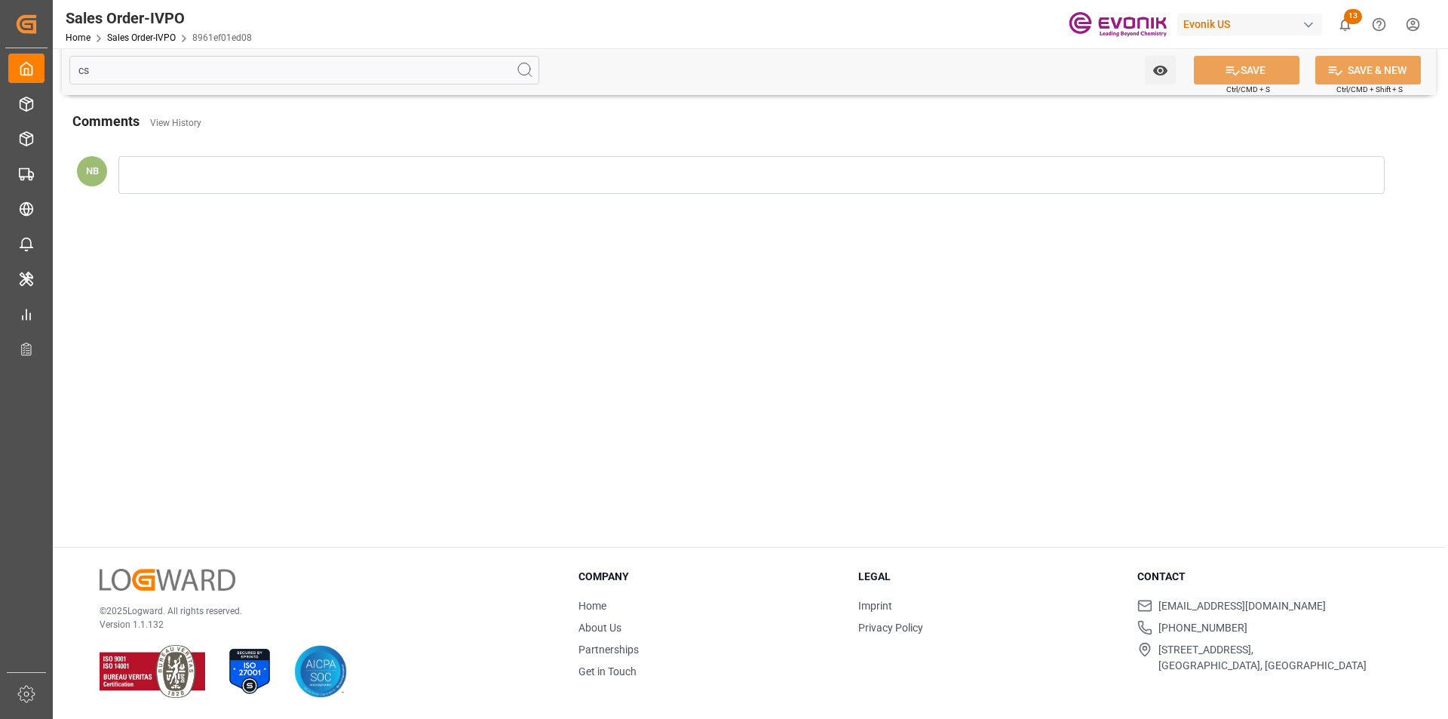
scroll to position [0, 0]
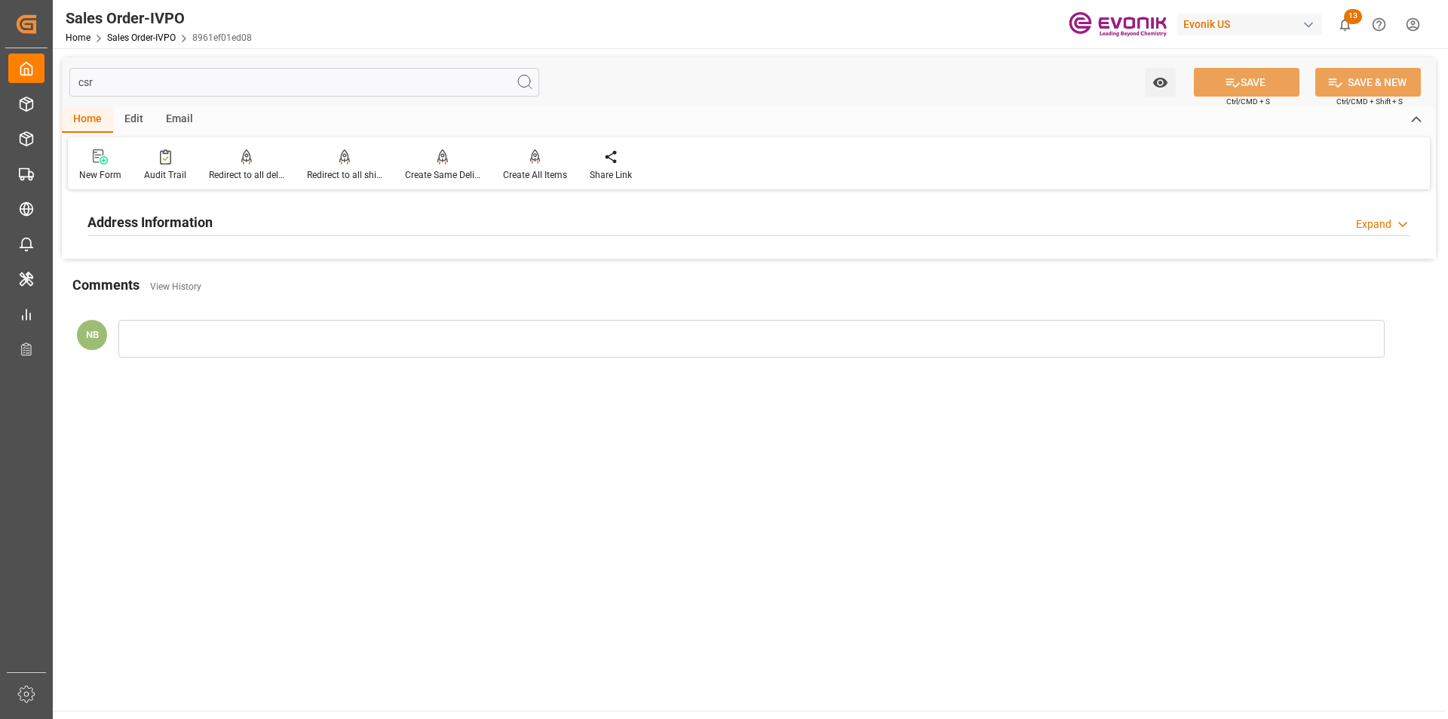
type input "csr"
click at [233, 217] on div "Address Information Expand" at bounding box center [748, 221] width 1323 height 29
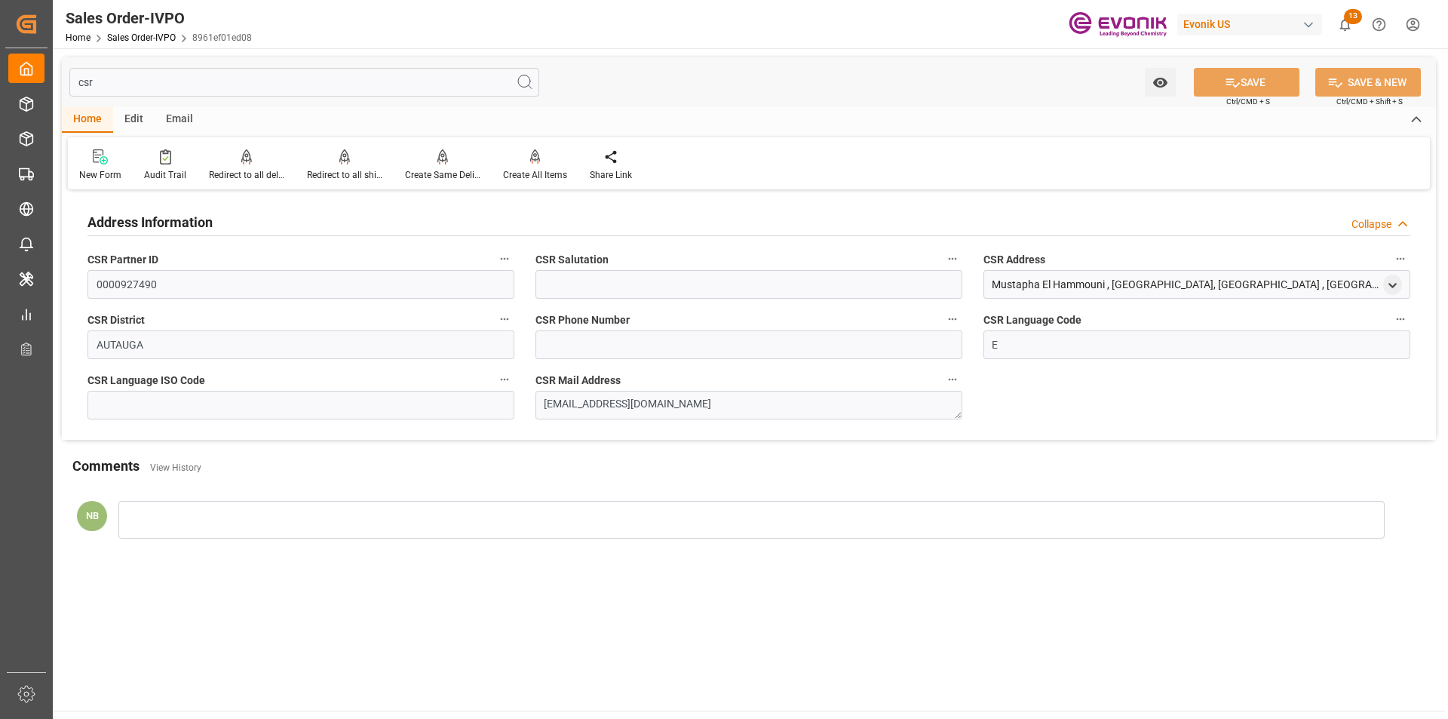
drag, startPoint x: 269, startPoint y: 87, endPoint x: 57, endPoint y: 63, distance: 212.6
click at [57, 63] on div "csr Watch Option SAVE Ctrl/CMD + S SAVE & NEW Ctrl/CMD + Shift + S Home Edit Em…" at bounding box center [749, 309] width 1392 height 523
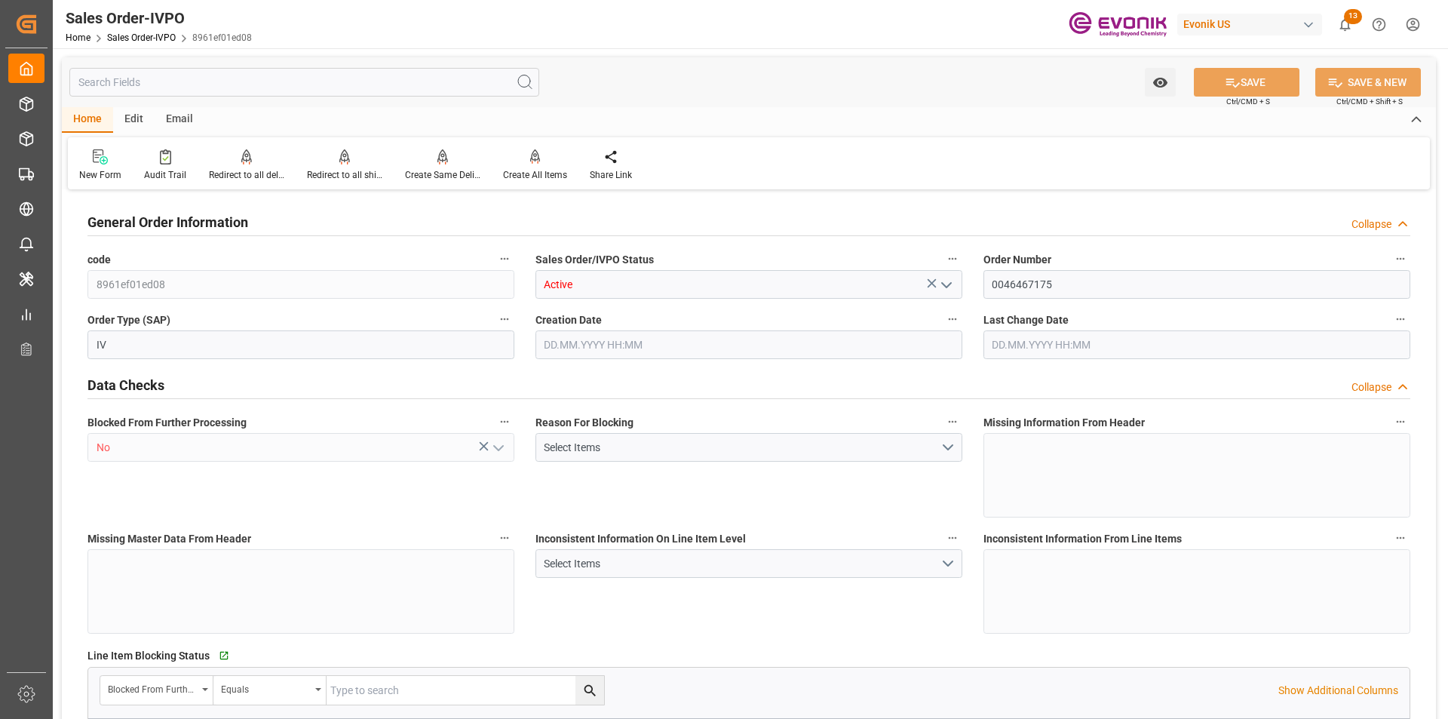
type input "NLRTM"
type input "0"
type input "1"
type input "2"
type input "17252"
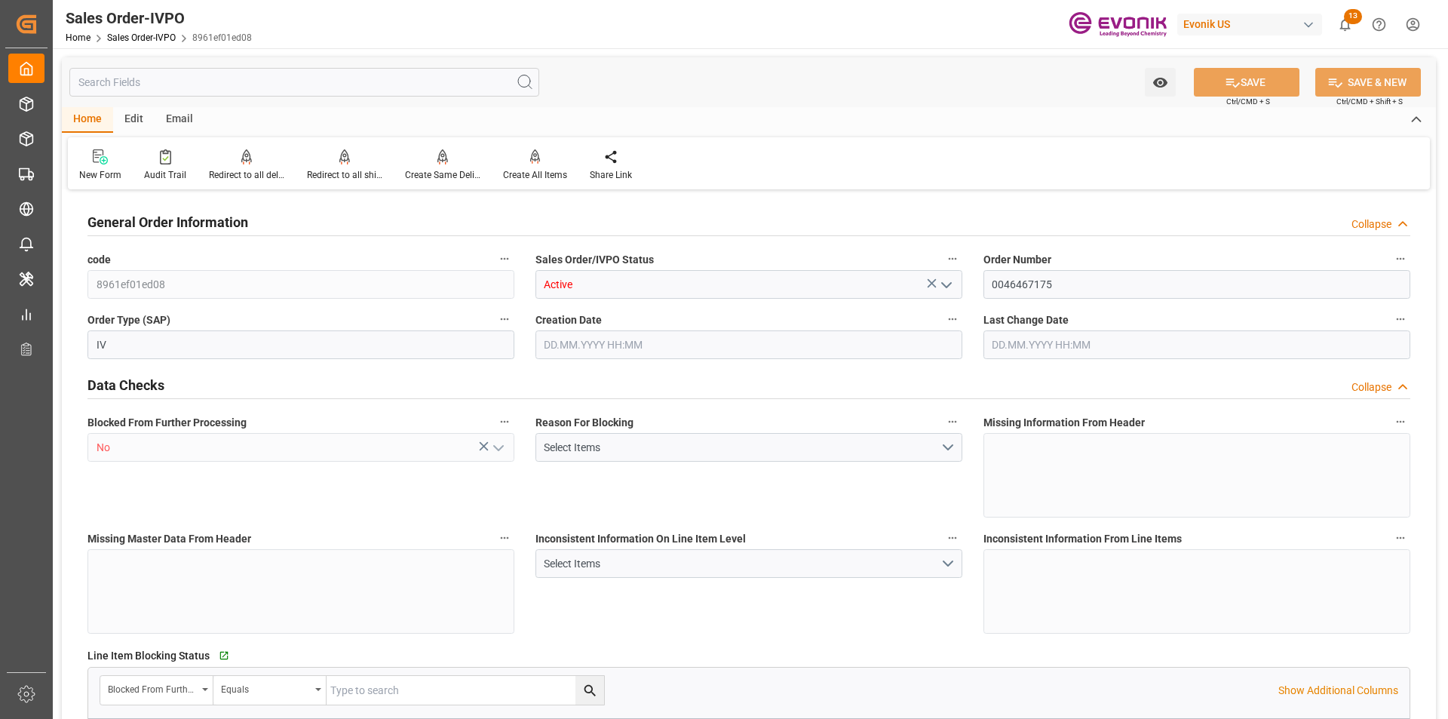
type input "0"
type input "17000"
type input "30"
type input "06.08.2025 17:24"
type input "10.09.2025 13:18"
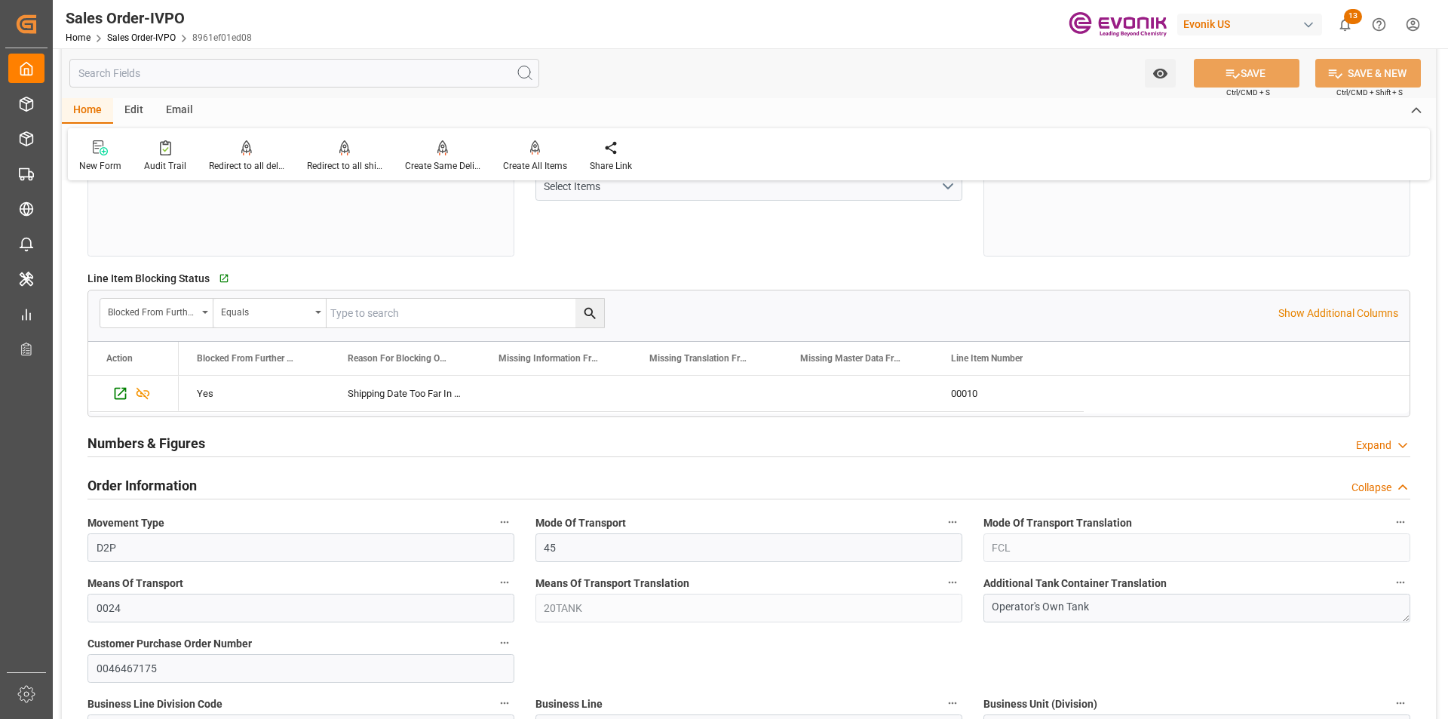
scroll to position [603, 0]
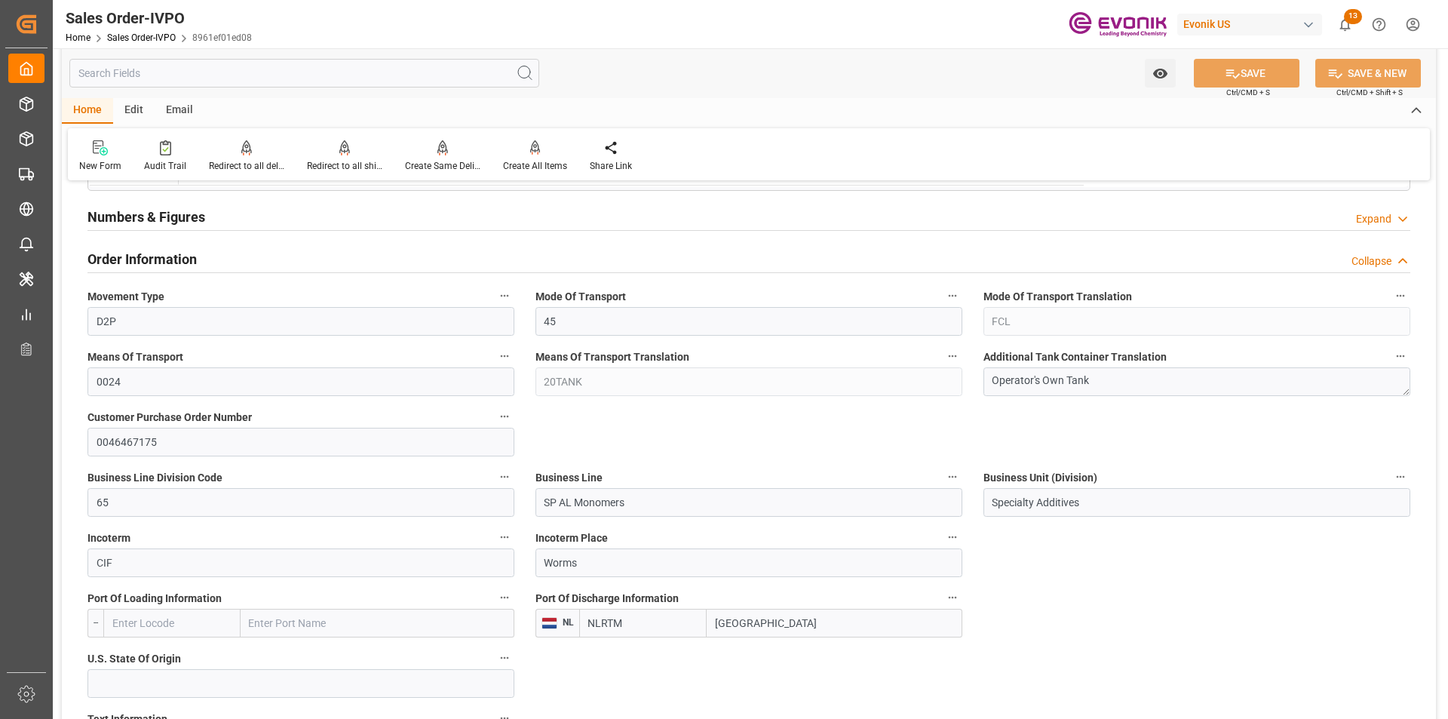
click at [868, 467] on label "Business Line" at bounding box center [749, 477] width 427 height 21
click at [943, 467] on button "Business Line" at bounding box center [953, 477] width 20 height 20
click at [1101, 537] on div at bounding box center [724, 359] width 1448 height 719
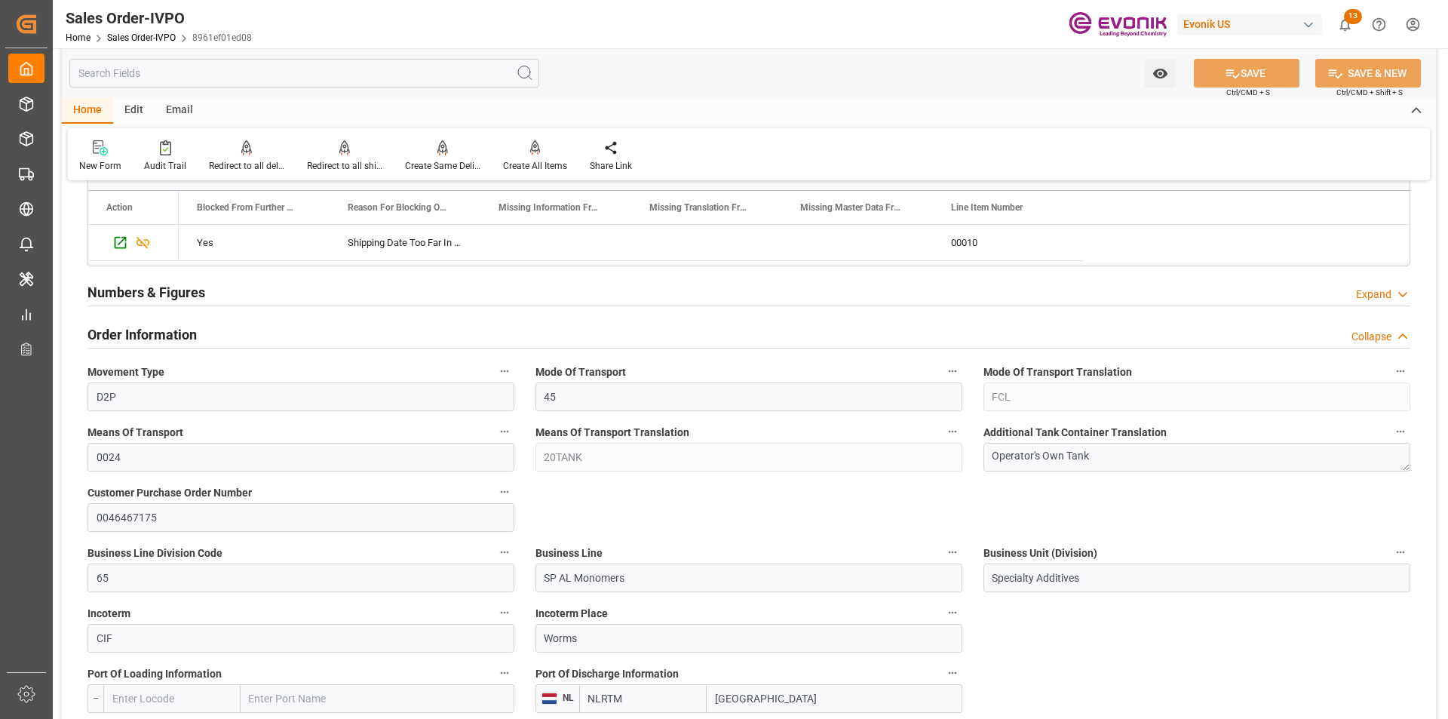
scroll to position [679, 0]
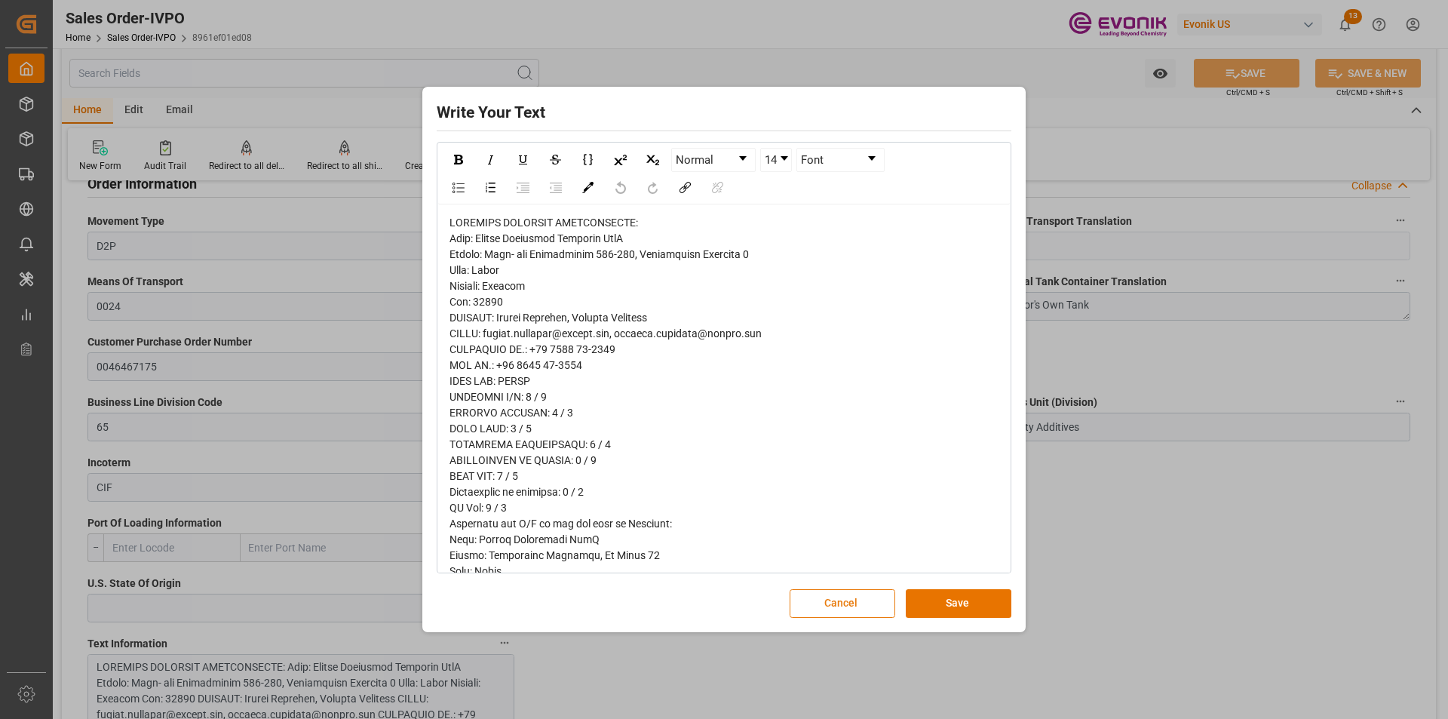
click at [872, 601] on button "Cancel" at bounding box center [843, 603] width 106 height 29
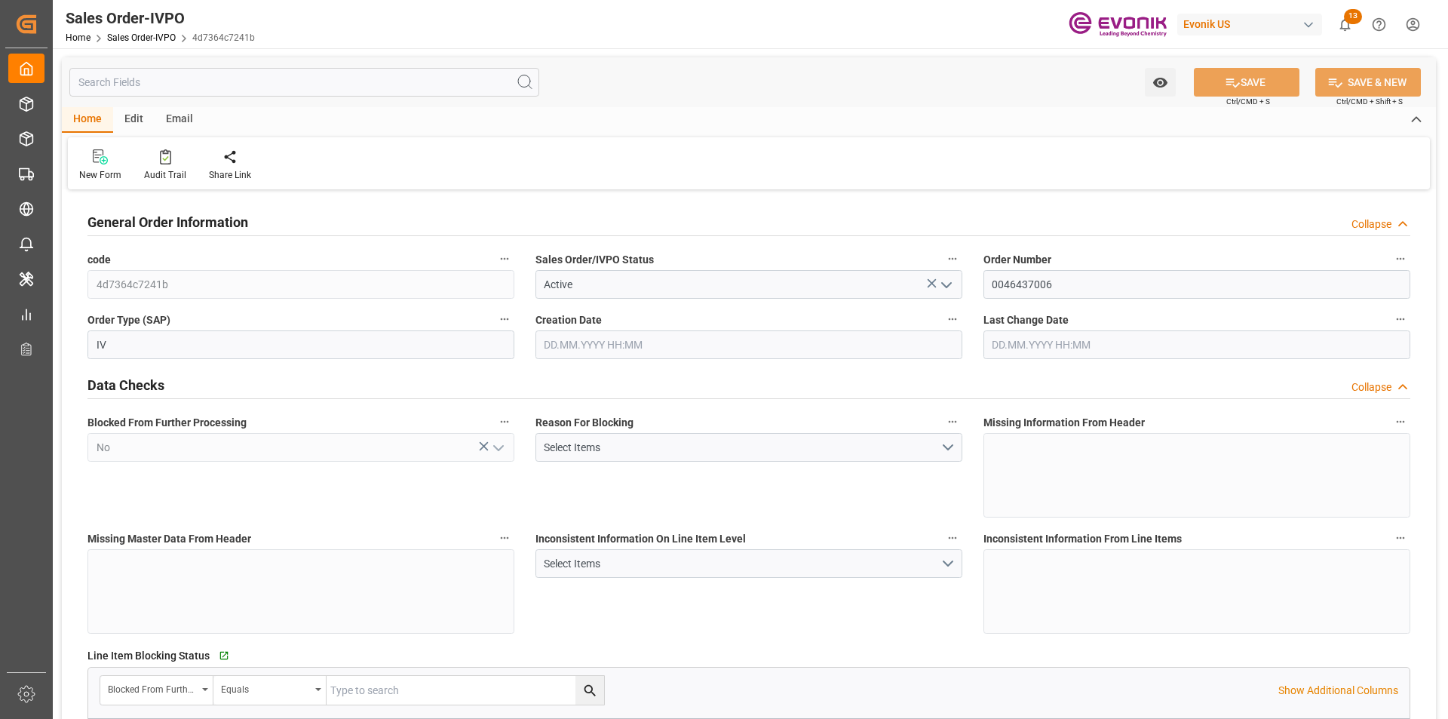
type input "BEANR"
type input "0"
type input "1"
type input "2"
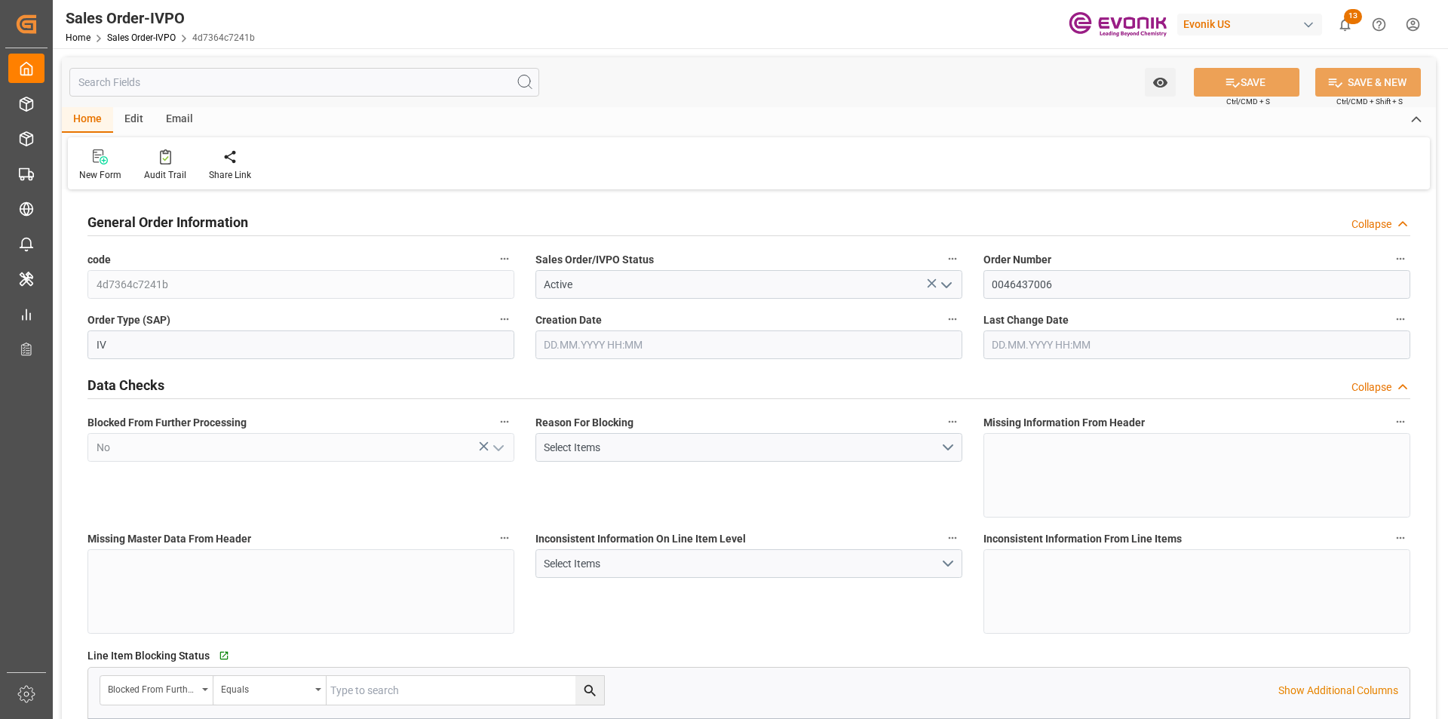
type input "17296.8"
type input "63.1422"
type input "19000"
type input "60"
type input "[DATE] 20:16"
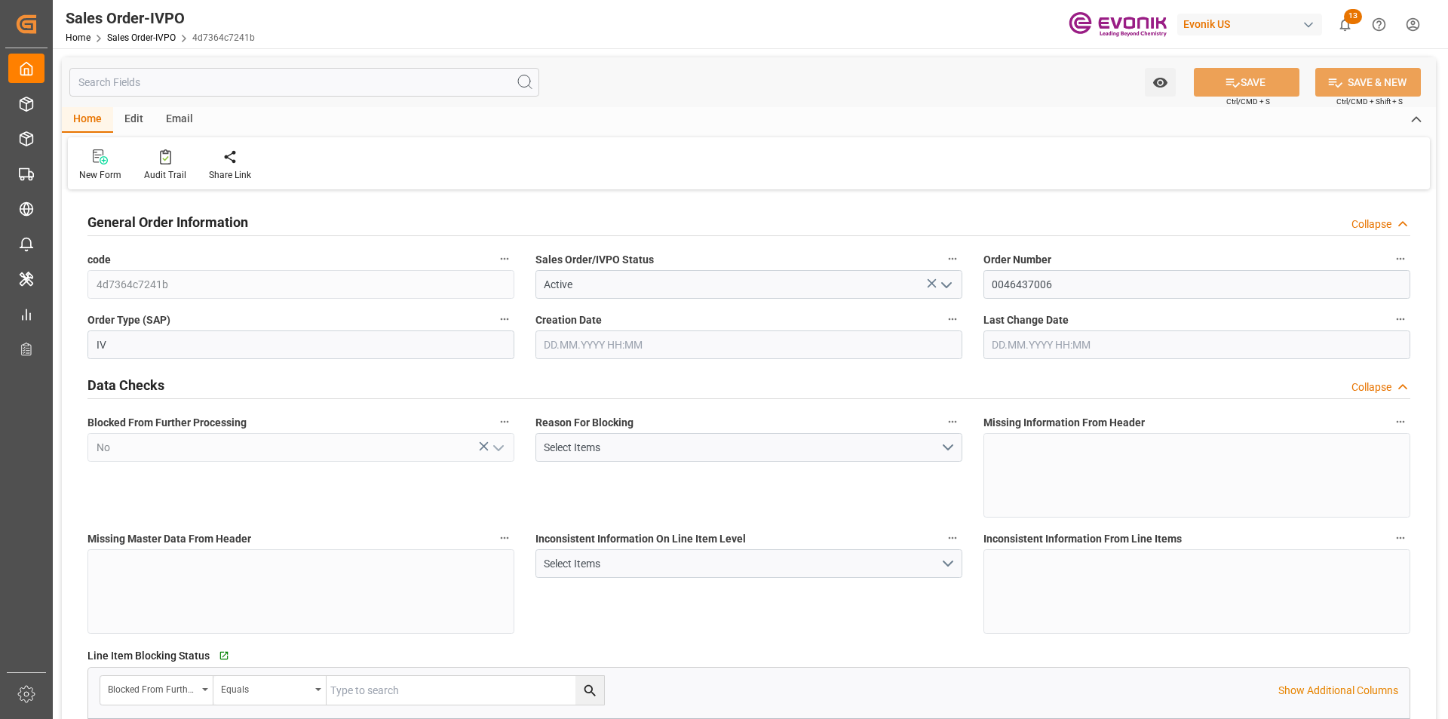
type input "[DATE] 14:24"
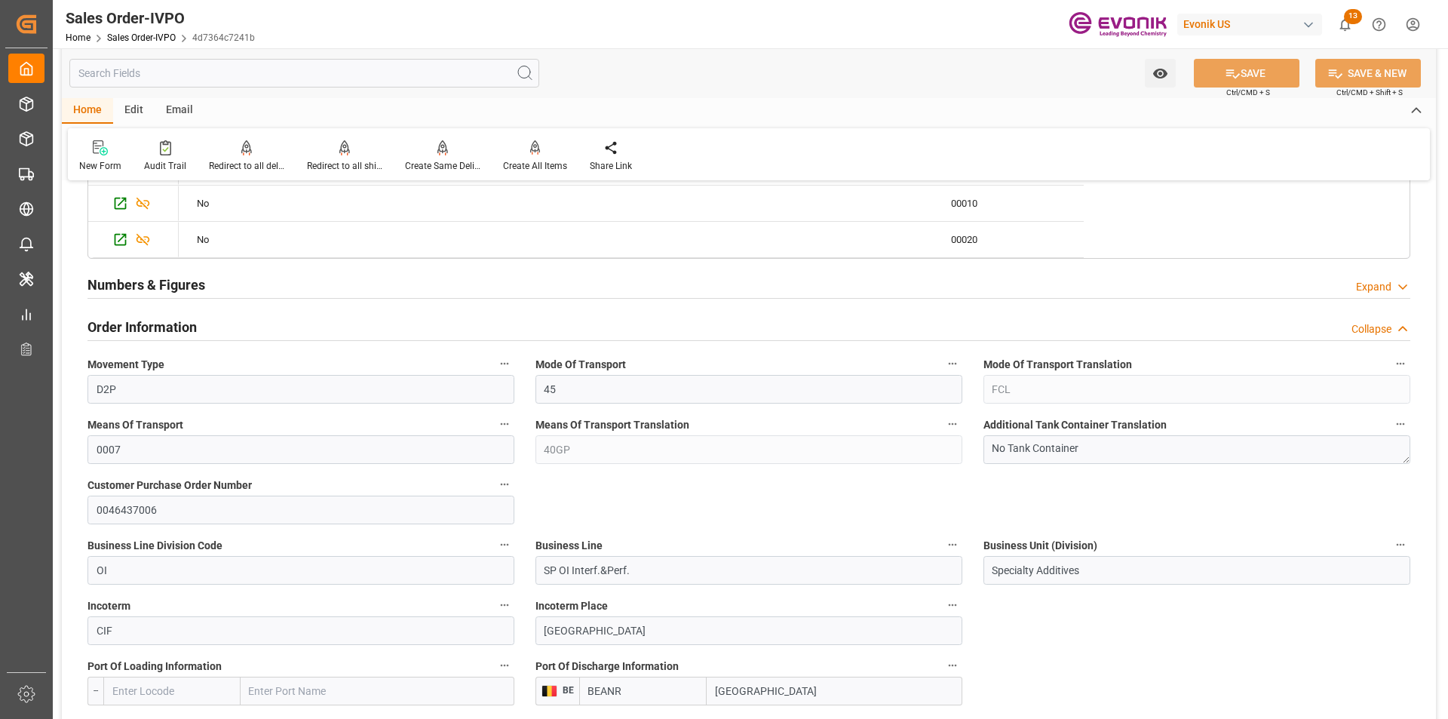
scroll to position [679, 0]
